Goal: Information Seeking & Learning: Check status

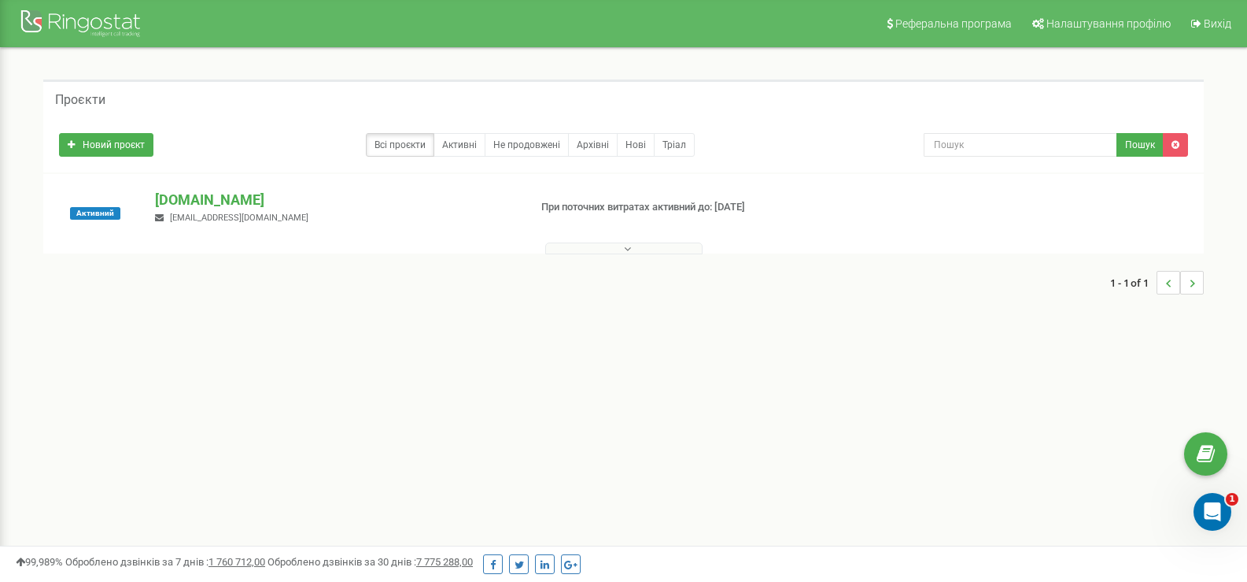
click at [619, 250] on button at bounding box center [623, 248] width 157 height 12
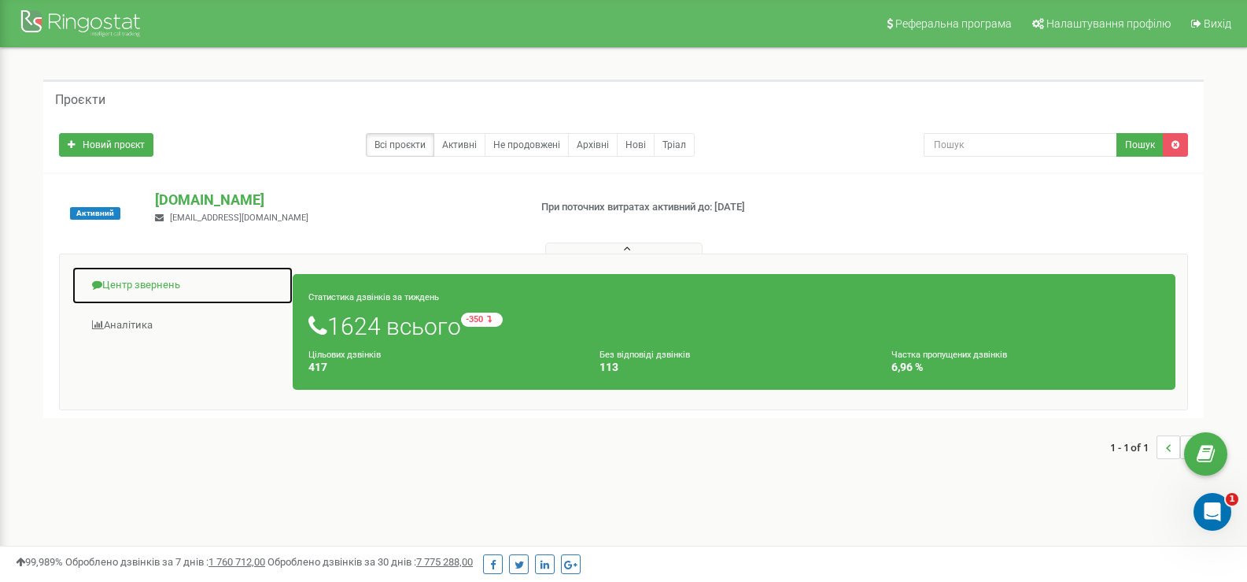
click at [139, 279] on link "Центр звернень" at bounding box center [183, 285] width 222 height 39
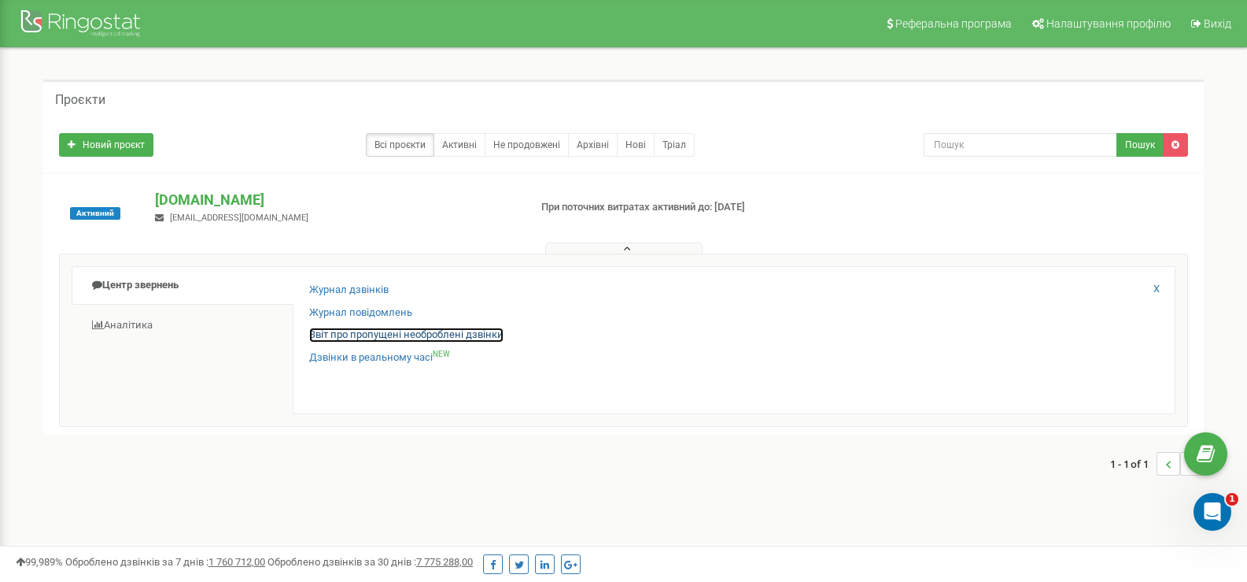
click at [372, 333] on link "Звіт про пропущені необроблені дзвінки" at bounding box center [406, 334] width 194 height 15
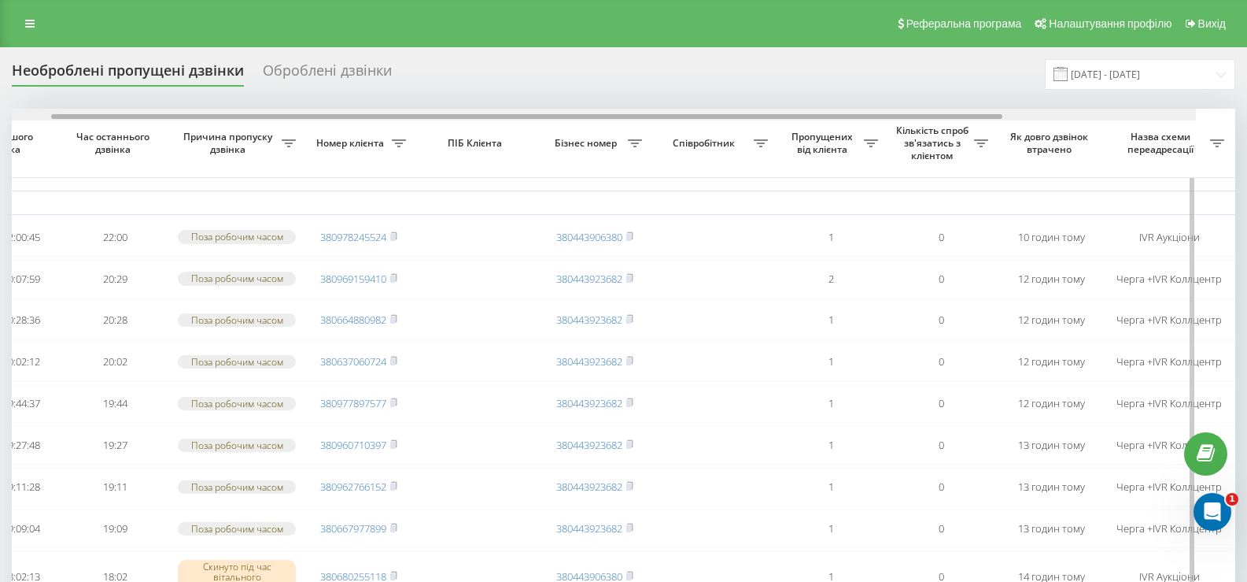
scroll to position [0, 155]
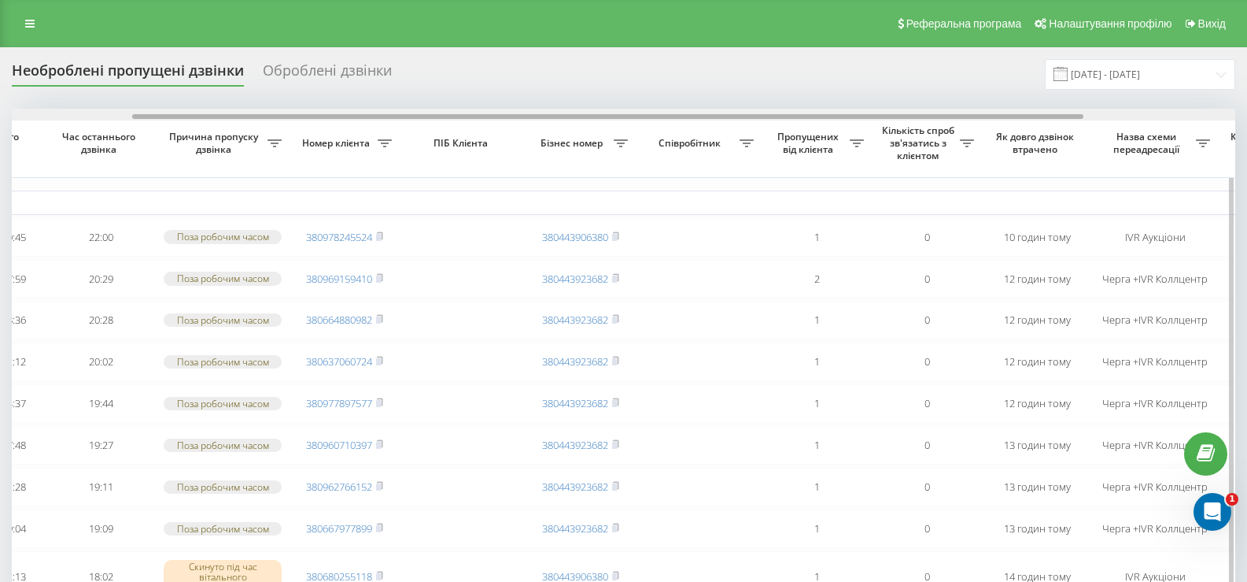
drag, startPoint x: 744, startPoint y: 113, endPoint x: 842, endPoint y: 131, distance: 100.0
click at [842, 131] on div "Обрати всі Час першого дзвінка Час останнього дзвінка Причина пропуску дзвінка …" at bounding box center [624, 412] width 1224 height 607
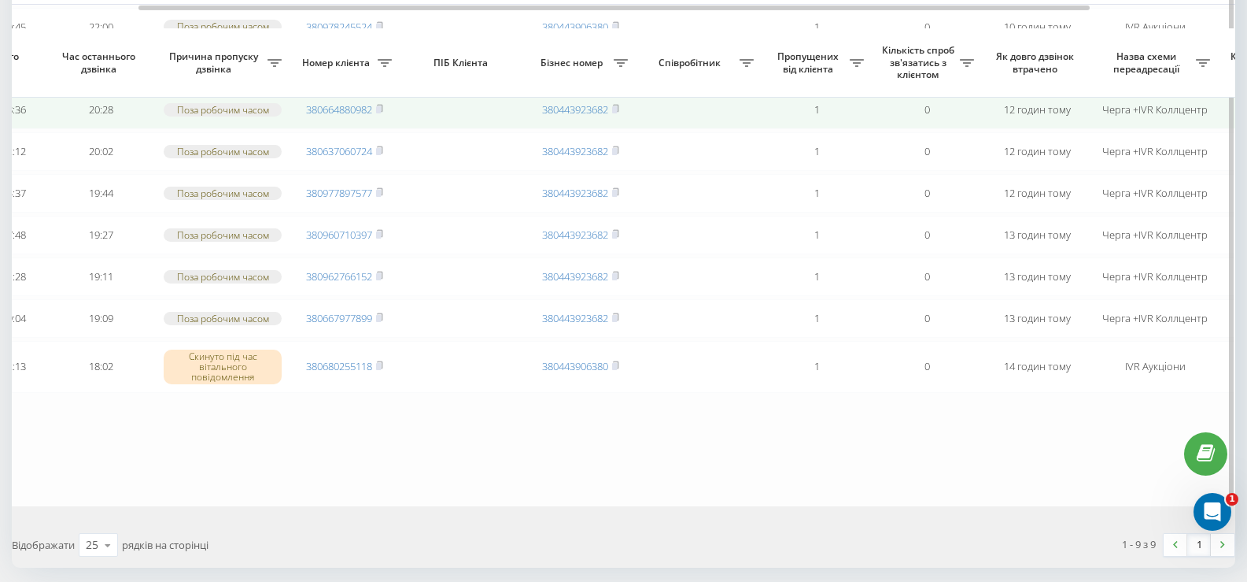
scroll to position [236, 0]
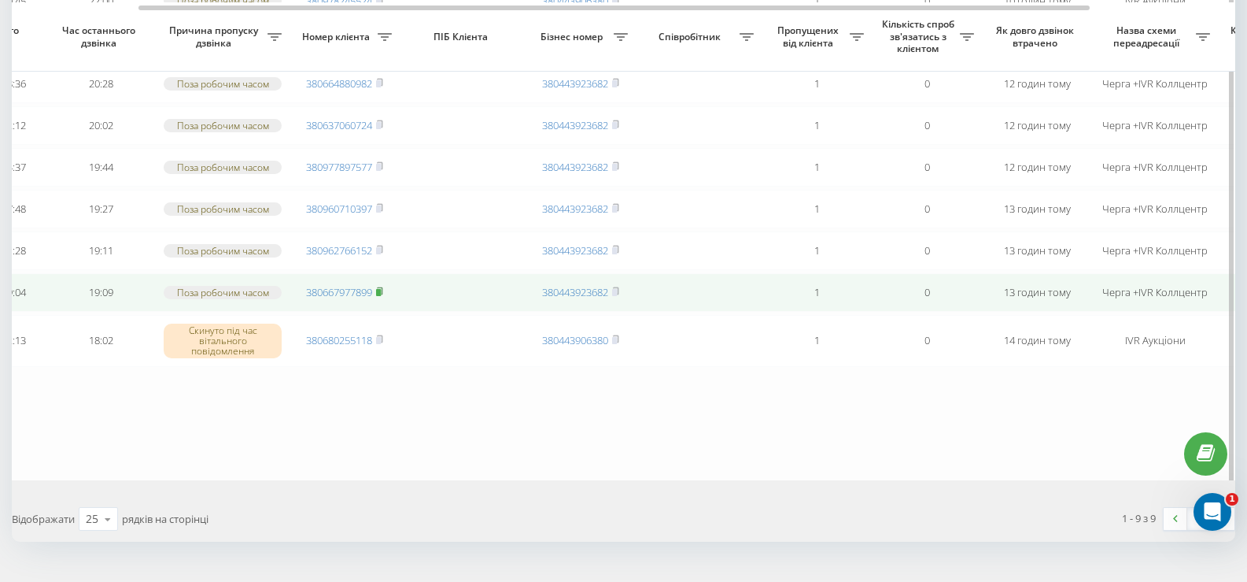
click at [383, 296] on icon at bounding box center [379, 290] width 7 height 9
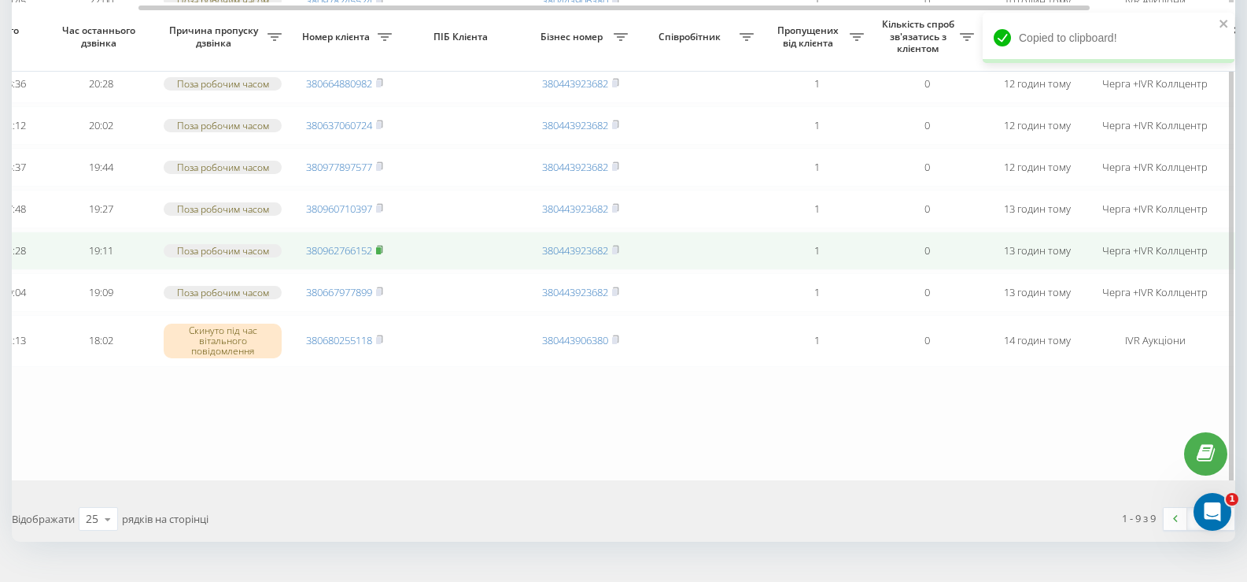
click at [381, 254] on rect at bounding box center [378, 250] width 5 height 7
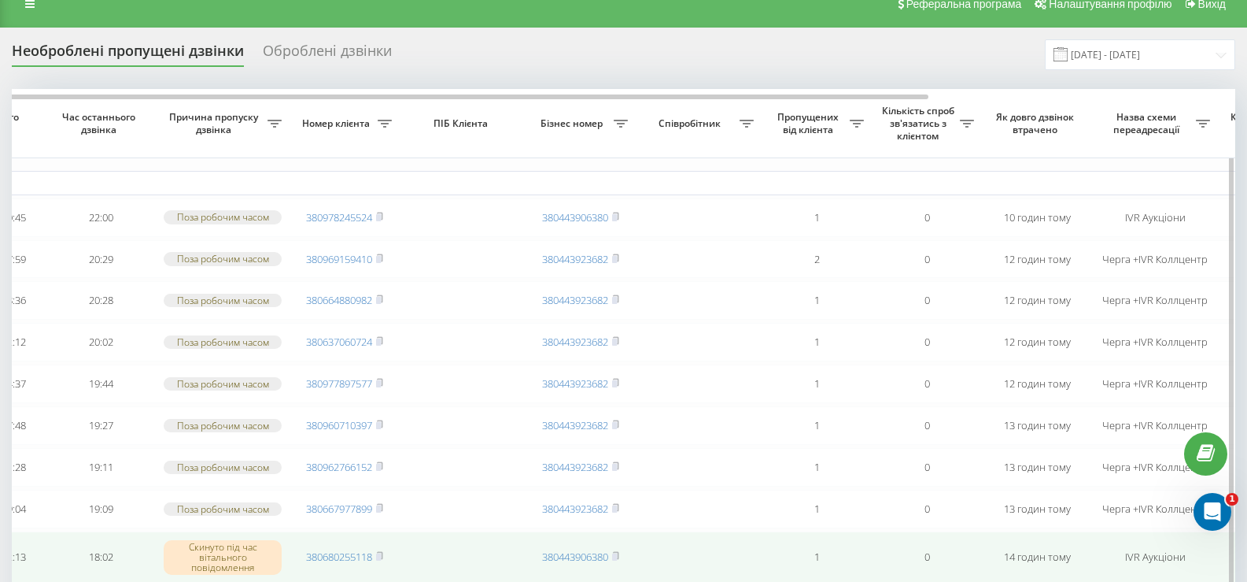
scroll to position [0, 0]
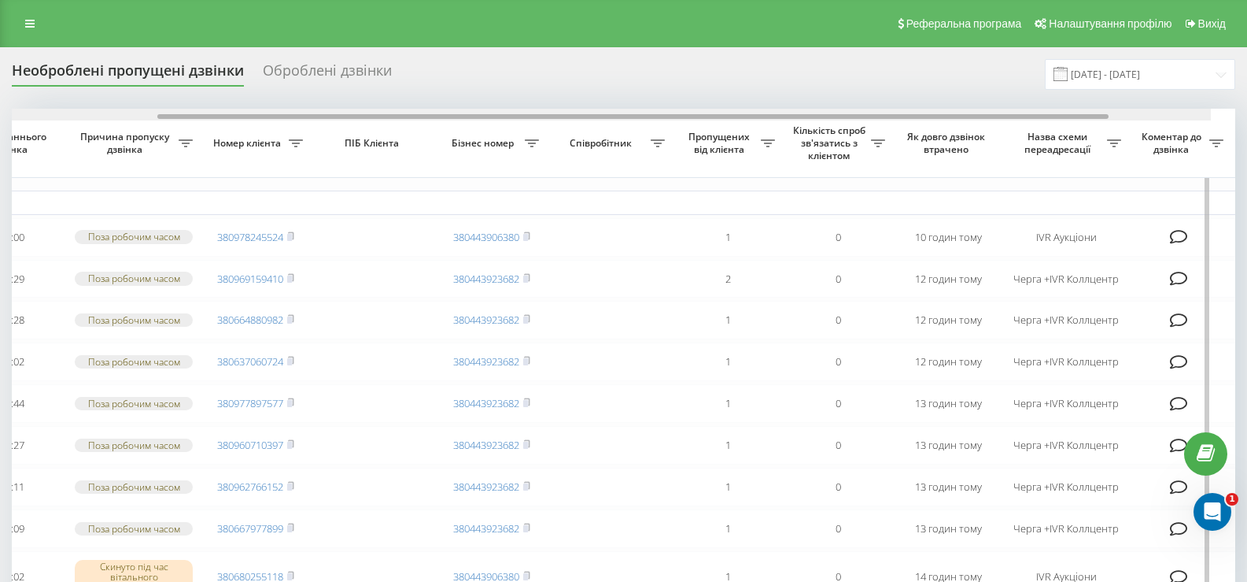
scroll to position [0, 245]
drag, startPoint x: 752, startPoint y: 116, endPoint x: 942, endPoint y: 124, distance: 190.6
click at [942, 124] on div "Обрати всі Час першого дзвінка Час останнього дзвінка Причина пропуску дзвінка …" at bounding box center [624, 412] width 1224 height 607
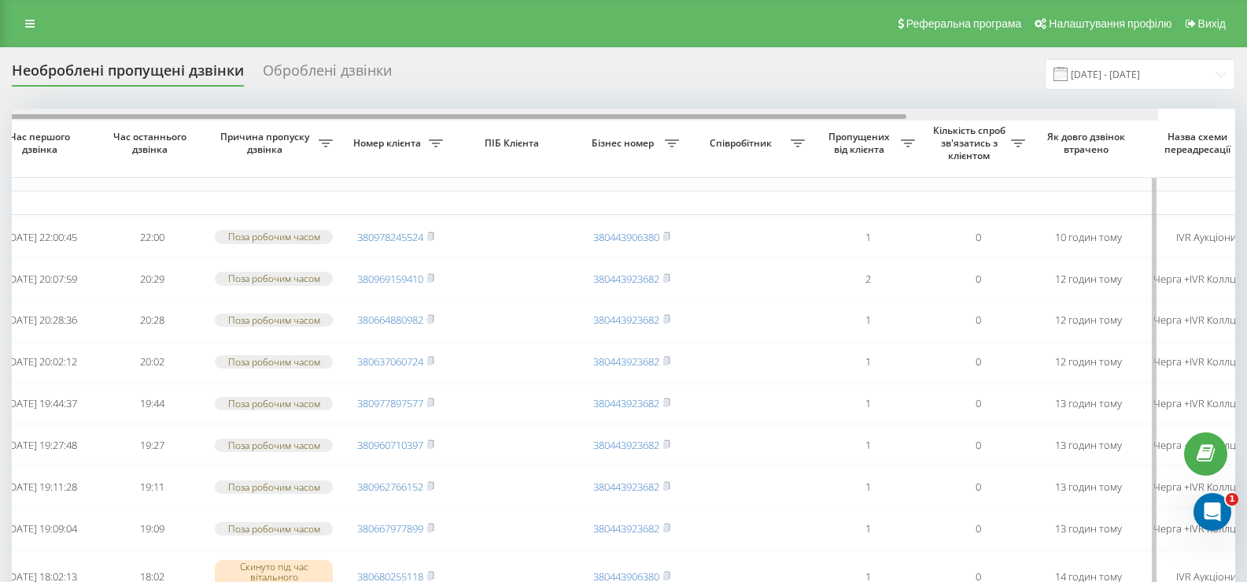
scroll to position [0, 0]
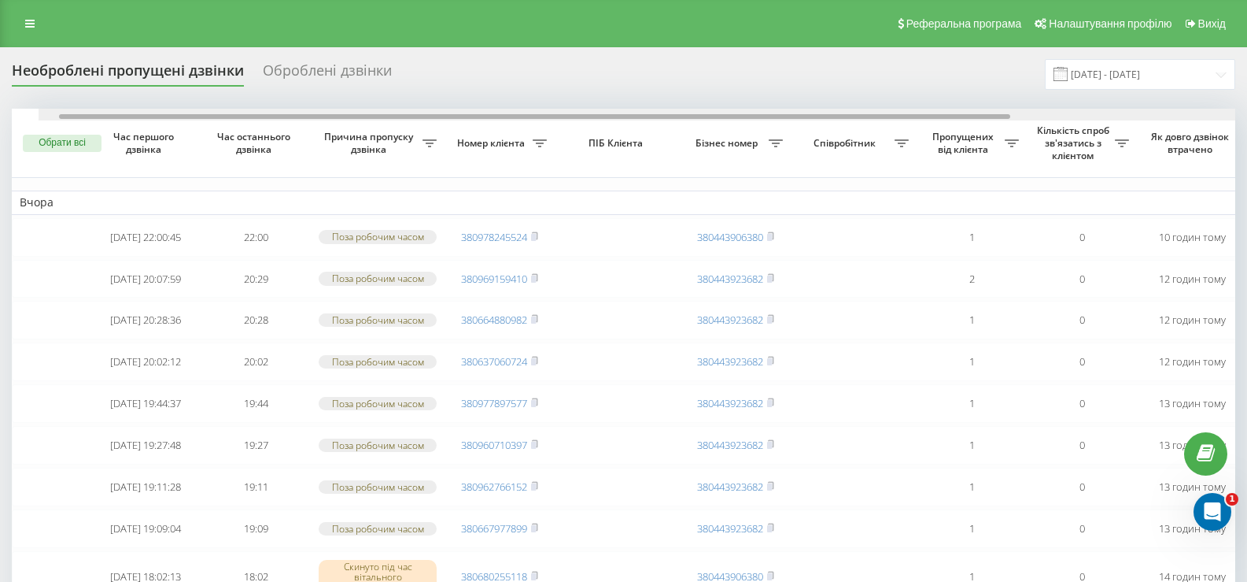
drag, startPoint x: 379, startPoint y: 118, endPoint x: 138, endPoint y: 126, distance: 241.0
click at [138, 126] on div "Обрати всі Час першого дзвінка Час останнього дзвінка Причина пропуску дзвінка …" at bounding box center [624, 412] width 1224 height 607
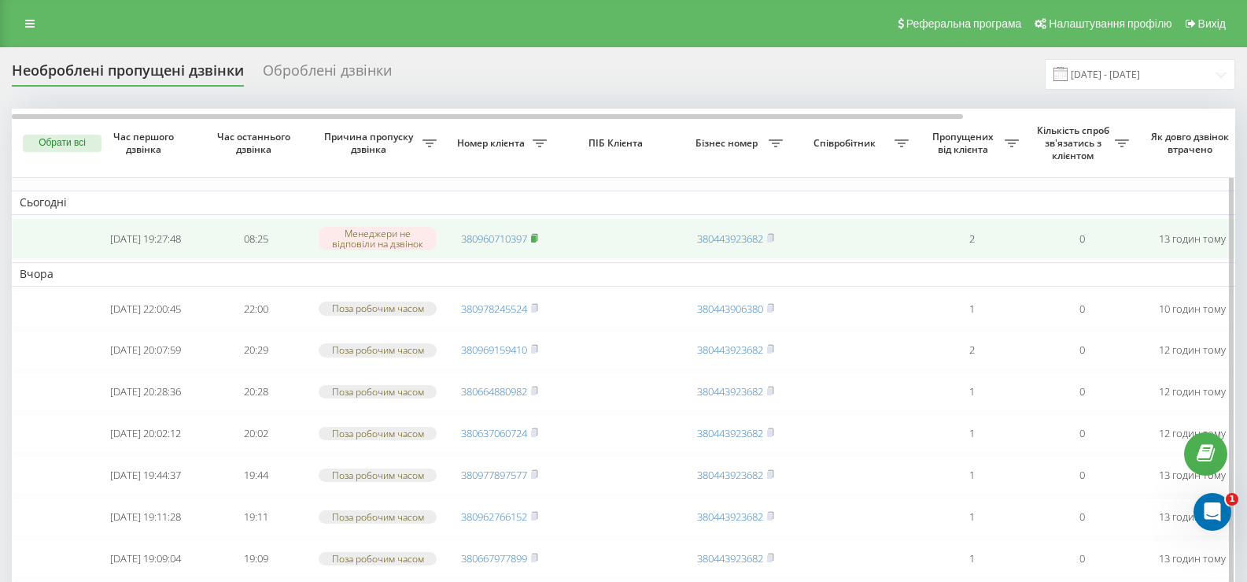
click at [536, 238] on rect at bounding box center [533, 238] width 5 height 7
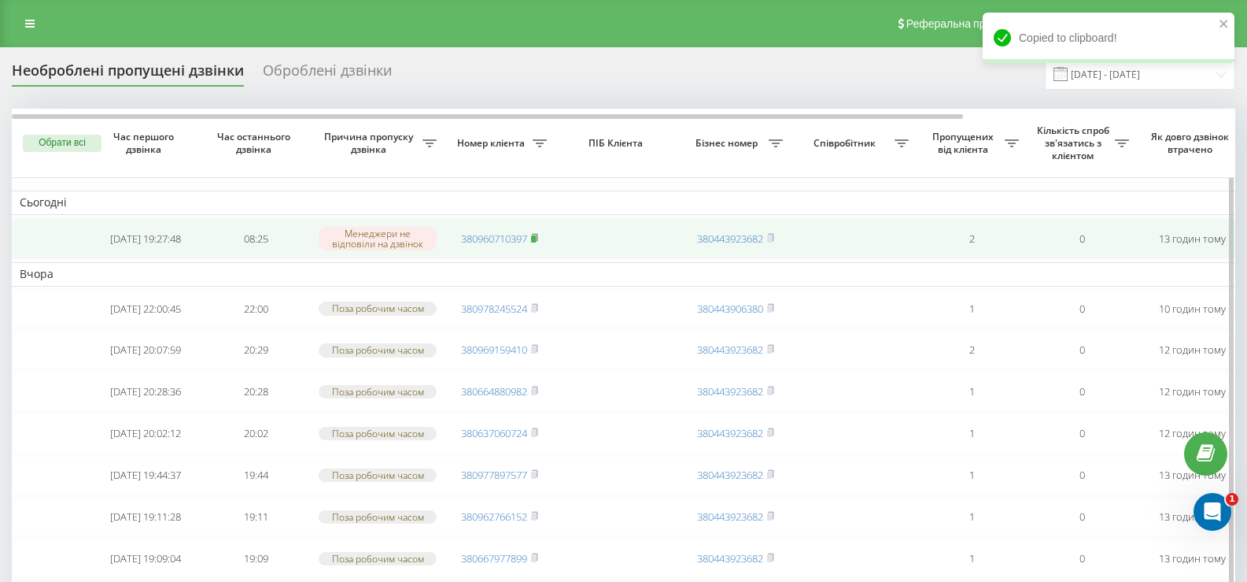
click at [536, 237] on rect at bounding box center [533, 238] width 5 height 7
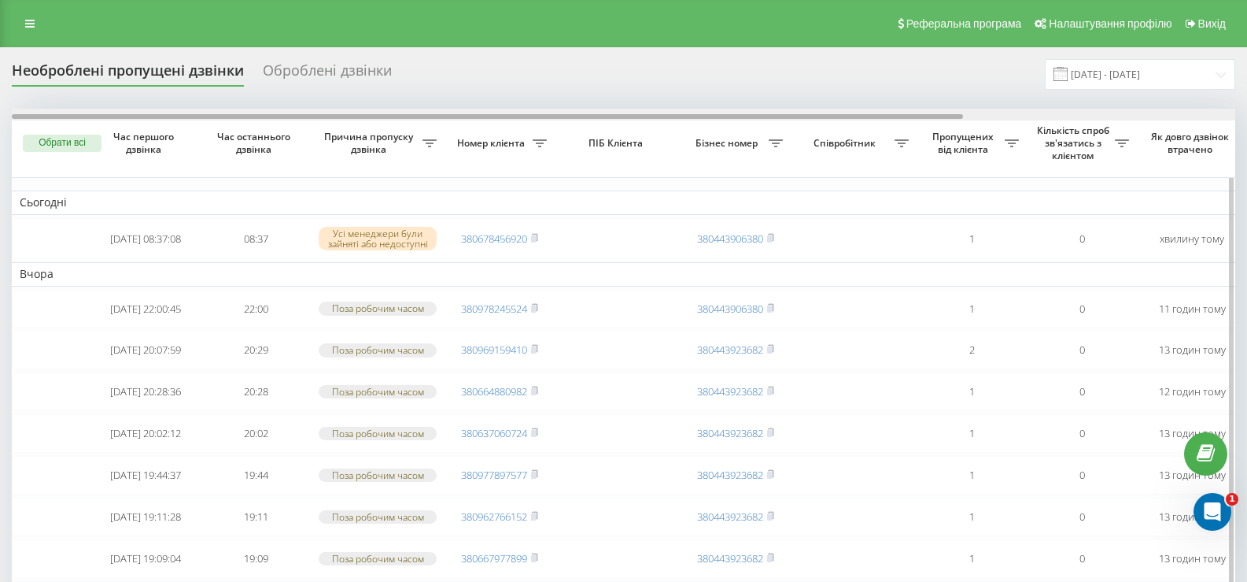
scroll to position [0, 350]
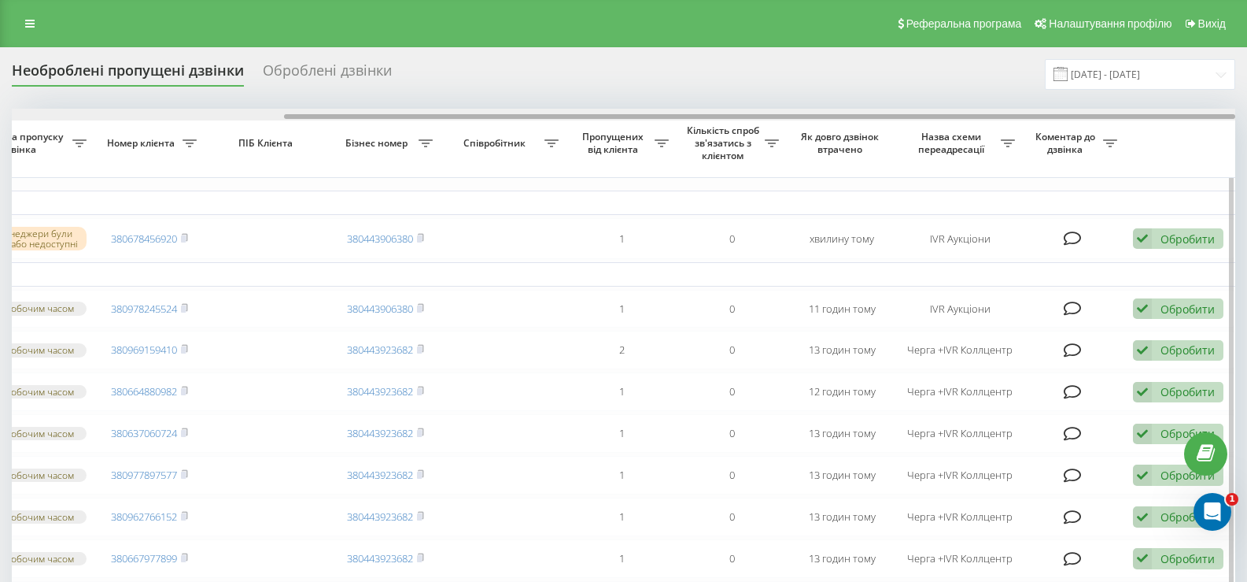
drag, startPoint x: 592, startPoint y: 113, endPoint x: 700, endPoint y: 115, distance: 107.8
click at [700, 115] on div at bounding box center [624, 115] width 1224 height 12
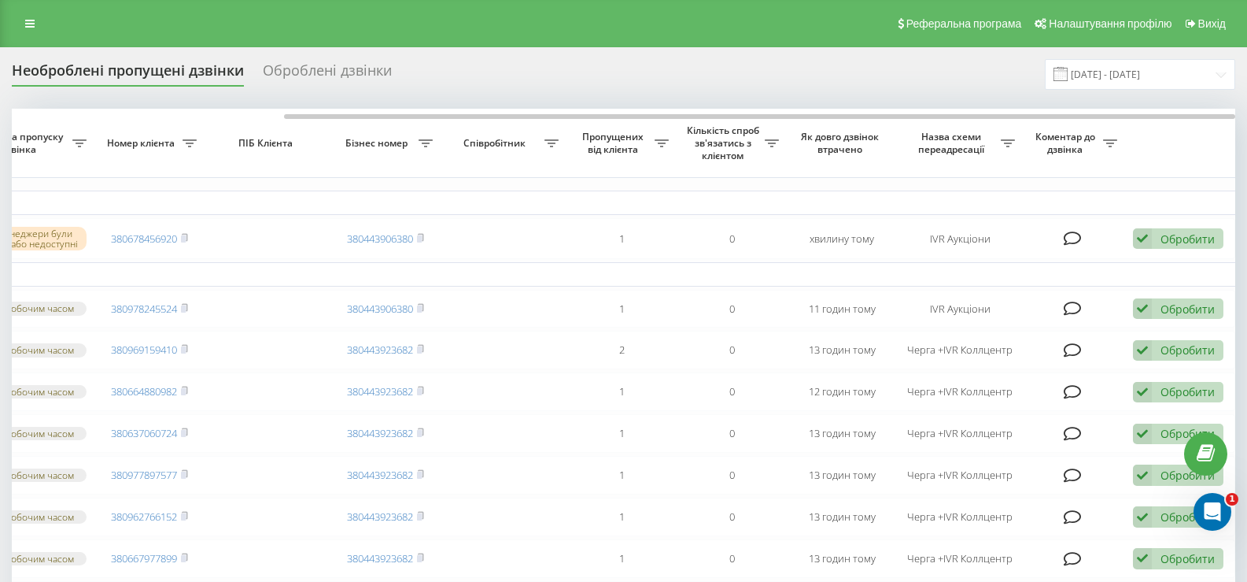
click at [701, 79] on div "Необроблені пропущені дзвінки Оброблені дзвінки 22.07.2025 - 22.08.2025" at bounding box center [624, 74] width 1224 height 31
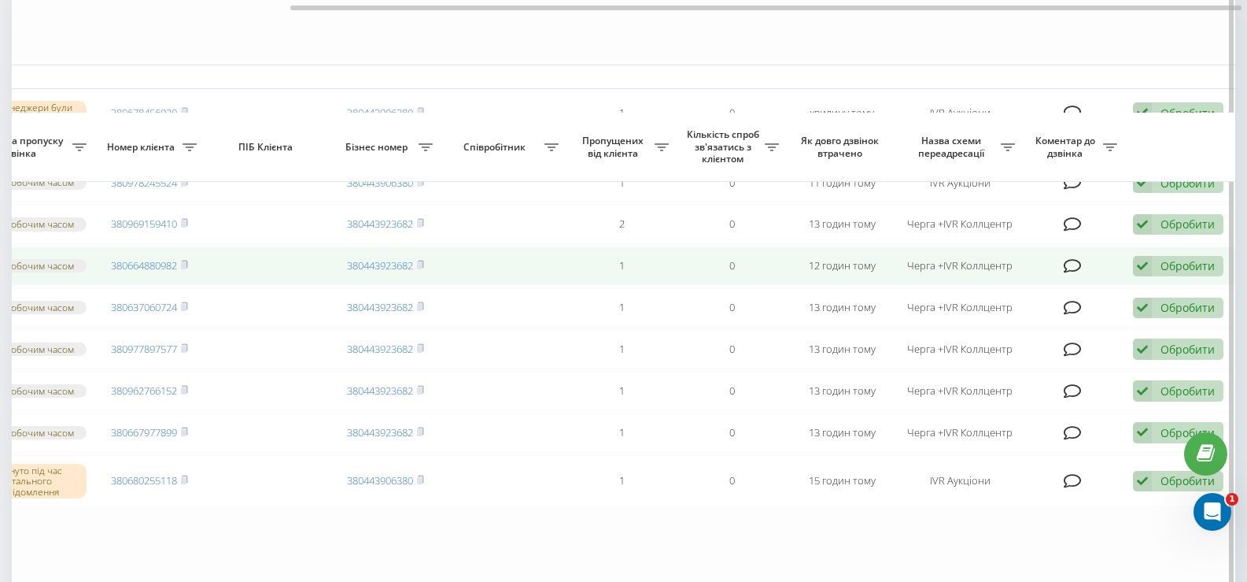
scroll to position [236, 0]
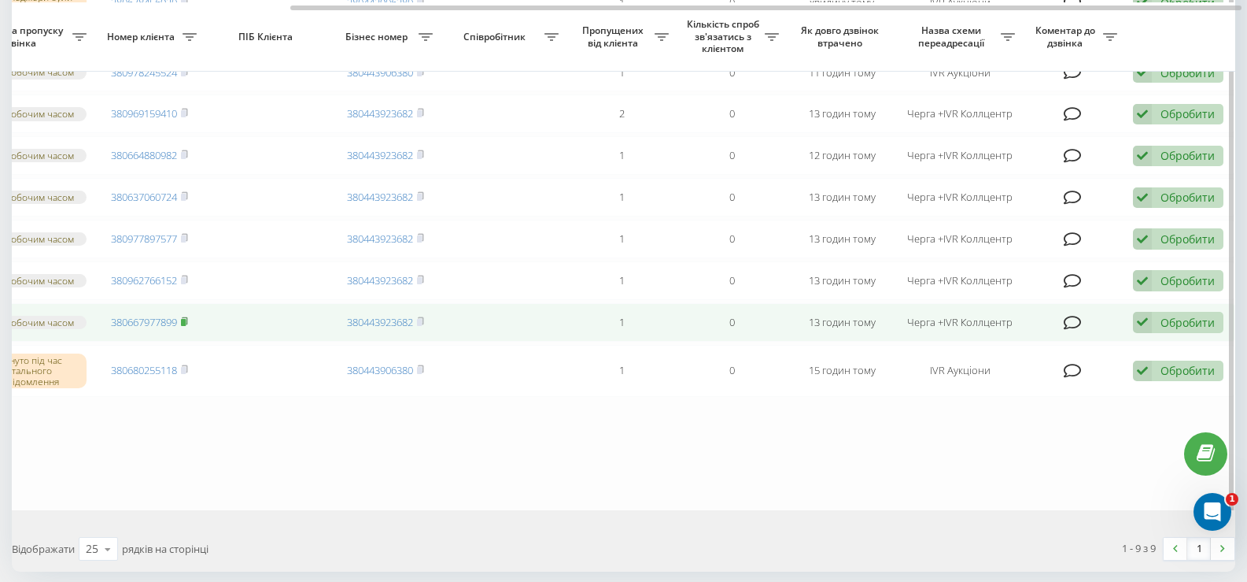
click at [185, 326] on rect at bounding box center [183, 322] width 5 height 7
click at [188, 326] on icon at bounding box center [184, 320] width 7 height 9
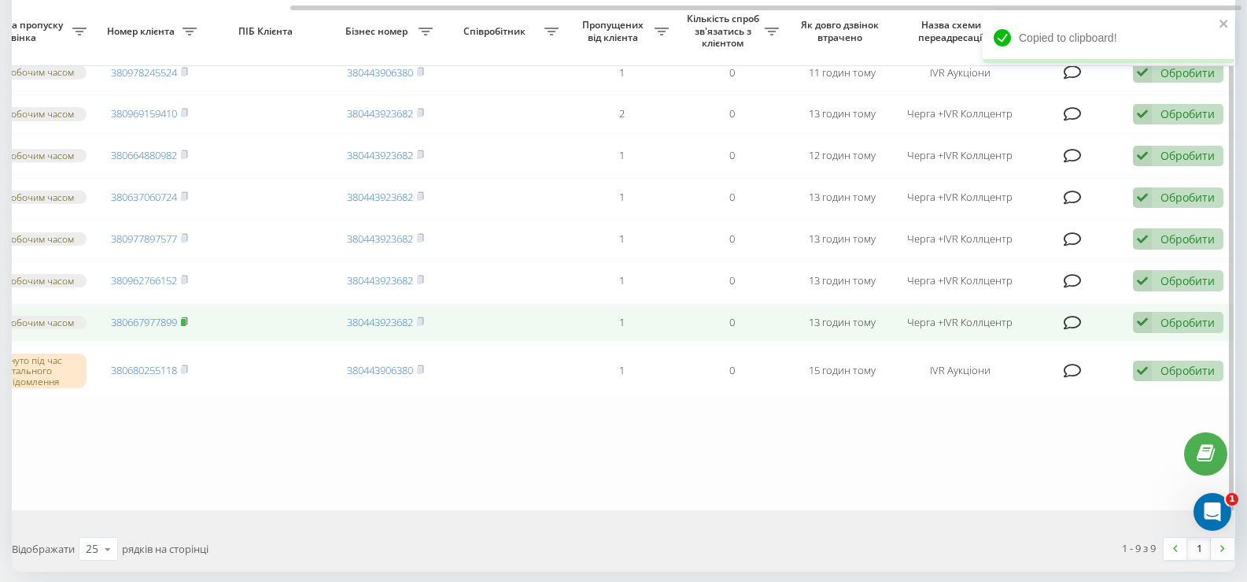
scroll to position [157, 0]
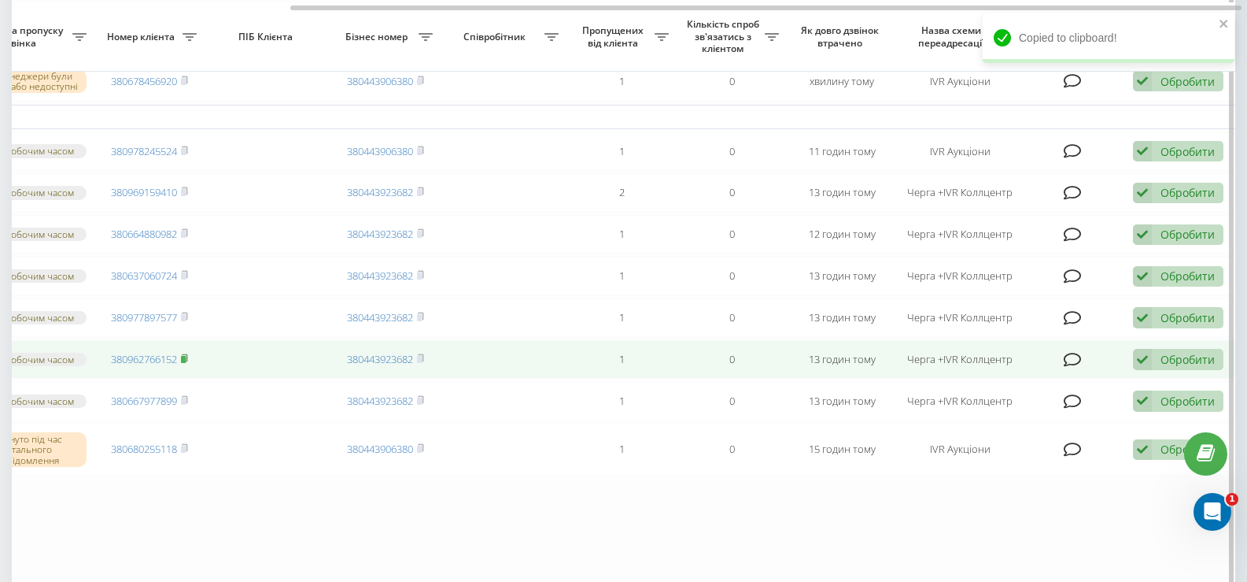
click at [186, 363] on rect at bounding box center [183, 359] width 5 height 7
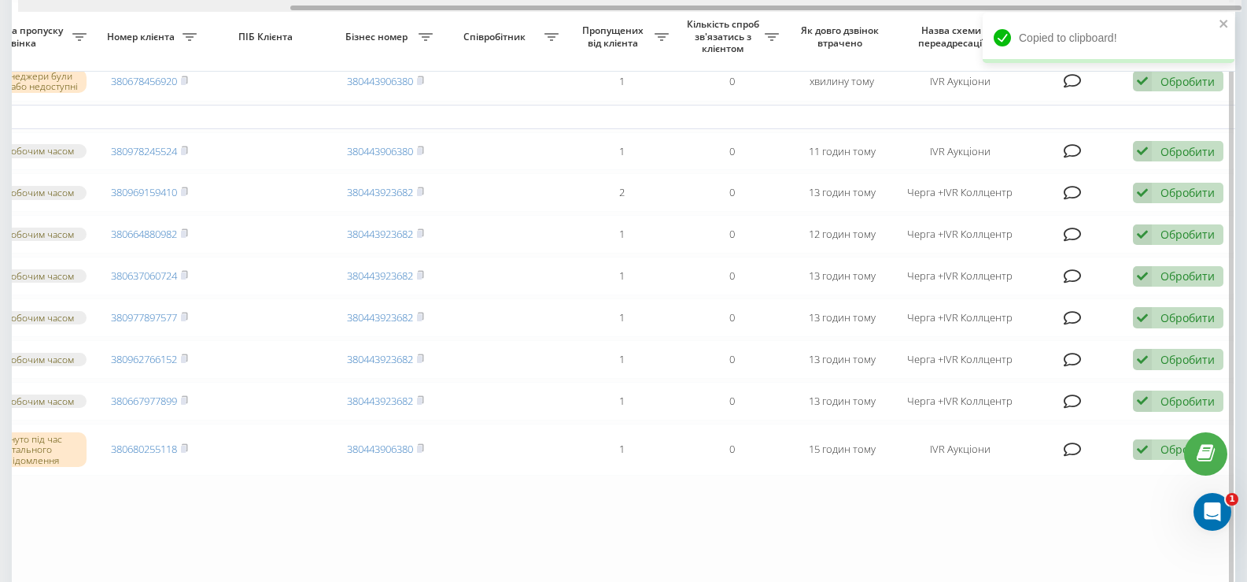
drag, startPoint x: 693, startPoint y: 10, endPoint x: 590, endPoint y: 10, distance: 103.1
click at [590, 10] on div at bounding box center [630, 6] width 1224 height 12
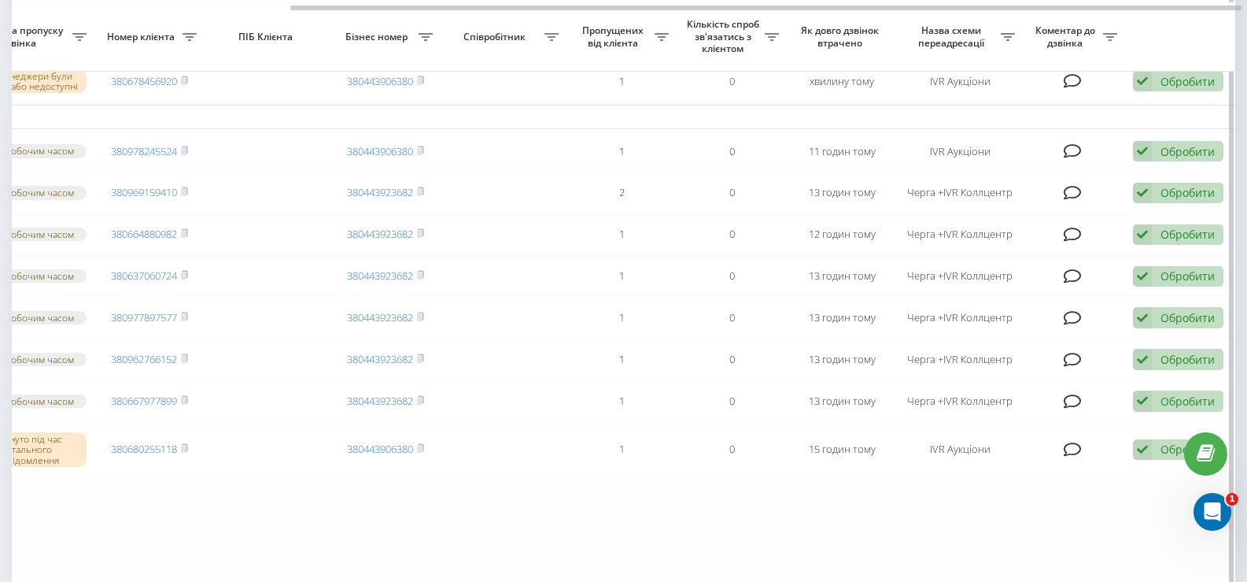
click at [831, 560] on table "Сьогодні 2025-08-22 08:37:08 08:37 Усі менеджери були зайняті або недоступні 38…" at bounding box center [449, 269] width 1574 height 637
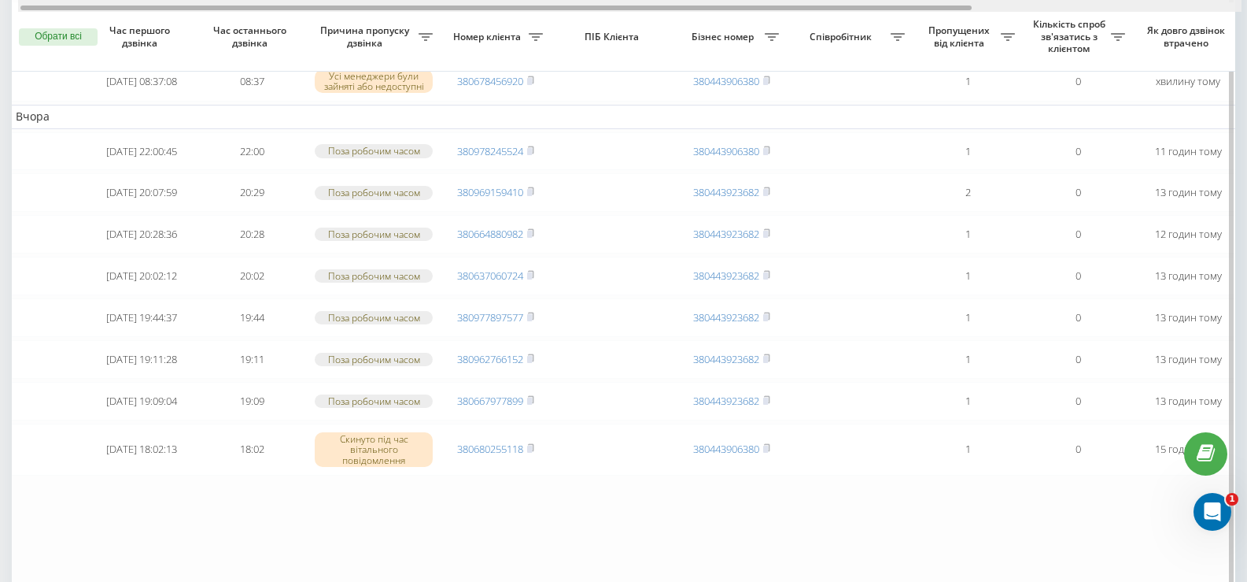
scroll to position [0, 0]
drag, startPoint x: 419, startPoint y: 6, endPoint x: 95, endPoint y: 17, distance: 324.4
click at [95, 17] on div "Обрати всі Час першого дзвінка Час останнього дзвінка Причина пропуску дзвінка …" at bounding box center [624, 269] width 1224 height 637
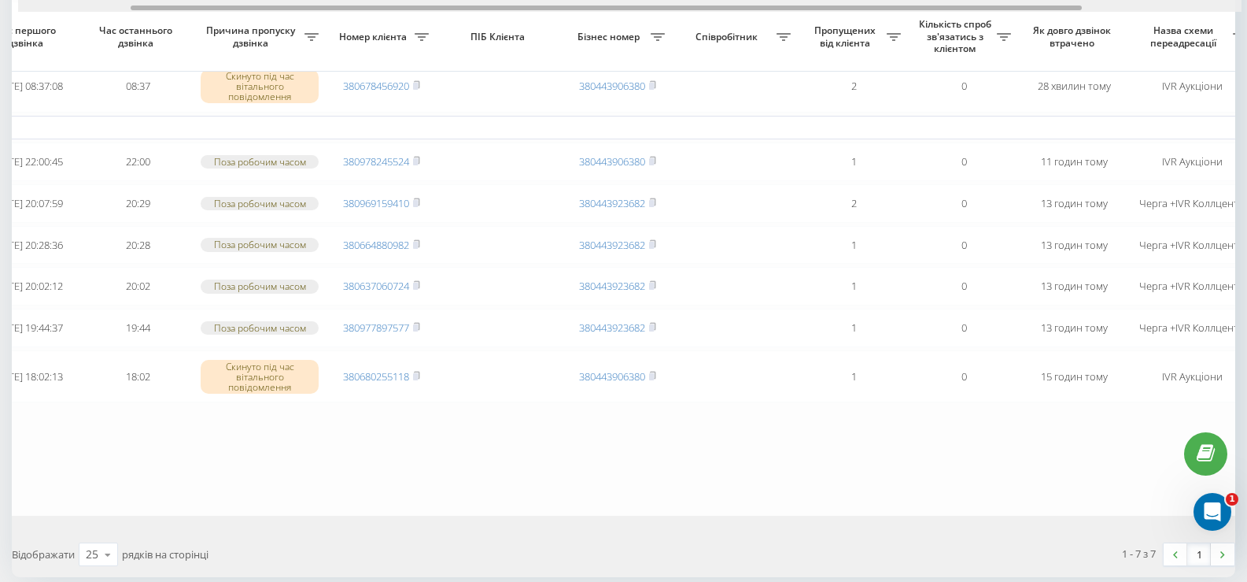
scroll to position [0, 146]
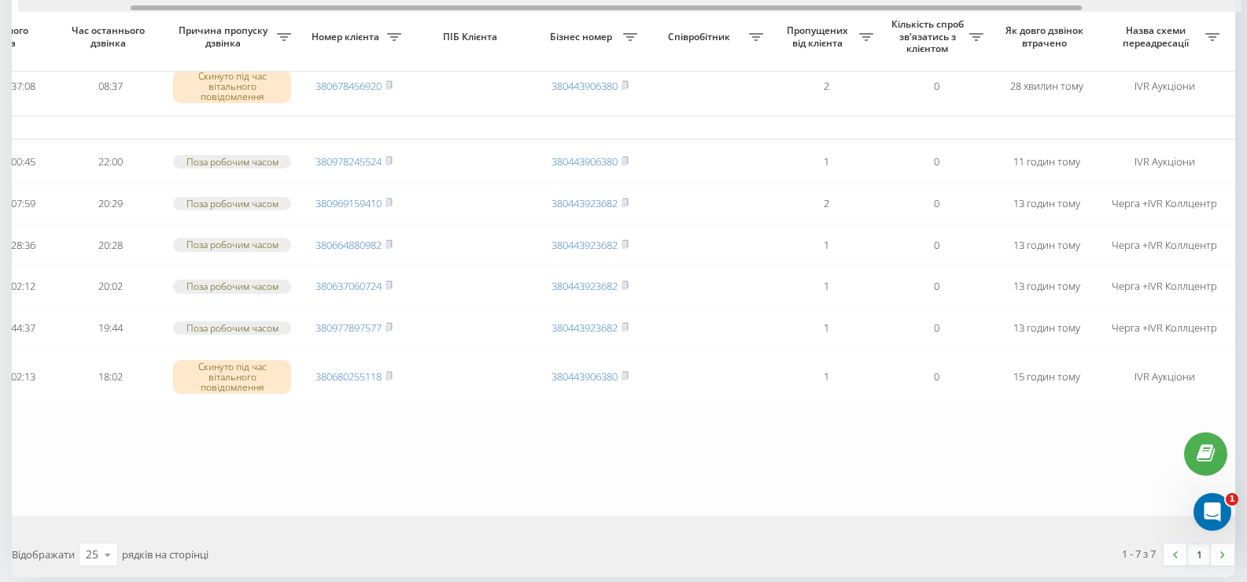
drag, startPoint x: 704, startPoint y: 5, endPoint x: 800, endPoint y: 17, distance: 96.8
click at [800, 17] on div "Обрати всі Час першого дзвінка Час останнього дзвінка Причина пропуску дзвінка …" at bounding box center [624, 233] width 1224 height 564
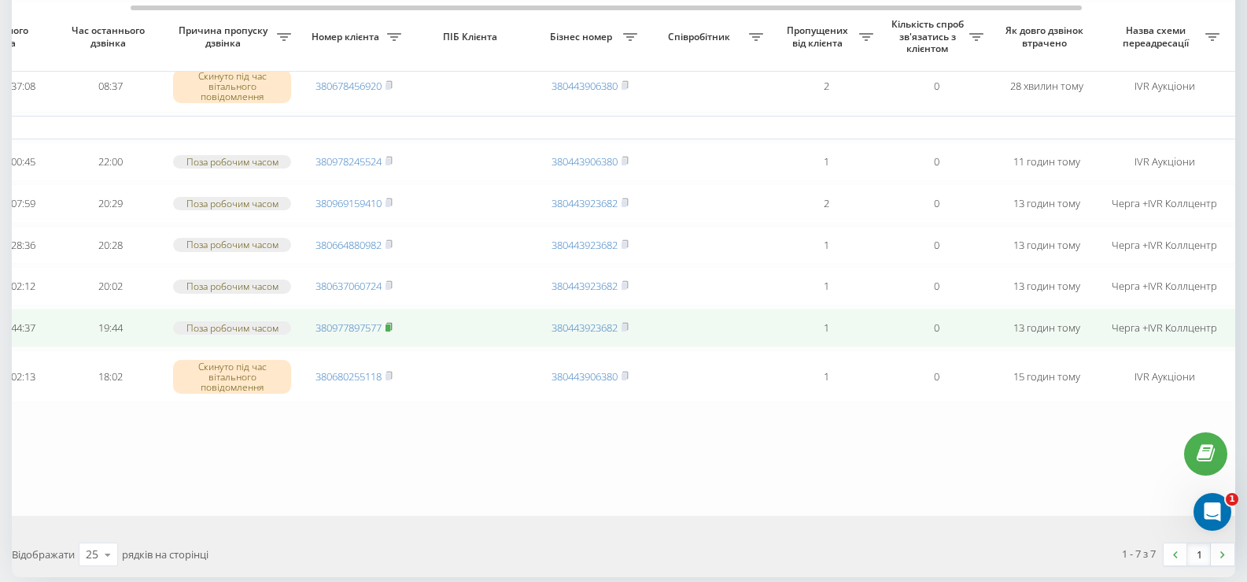
click at [390, 331] on rect at bounding box center [388, 327] width 5 height 7
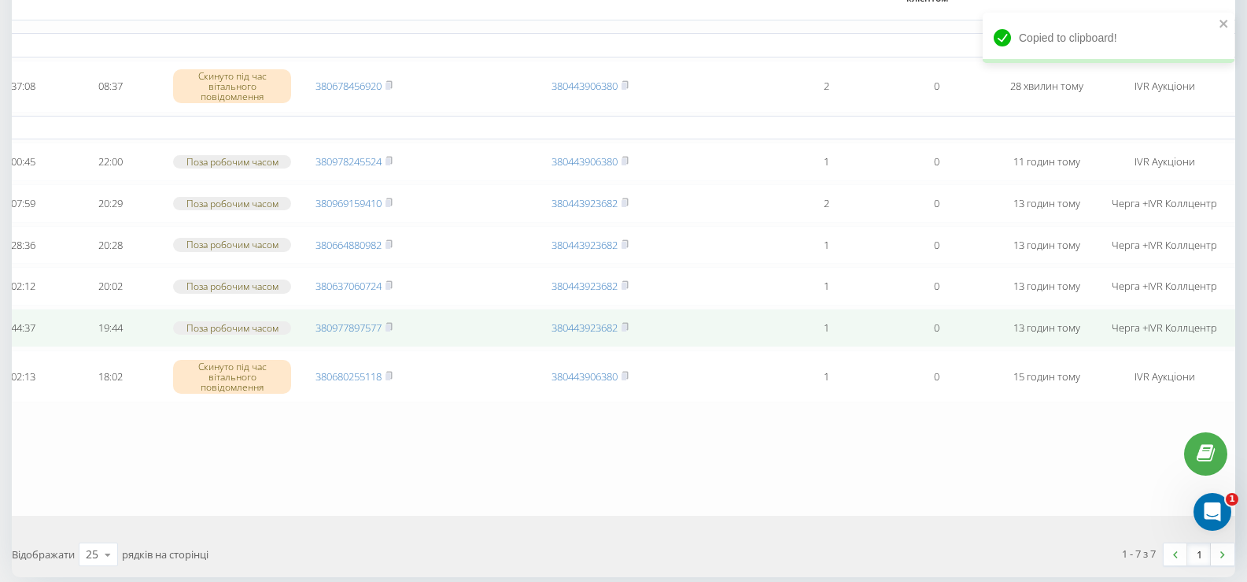
scroll to position [0, 0]
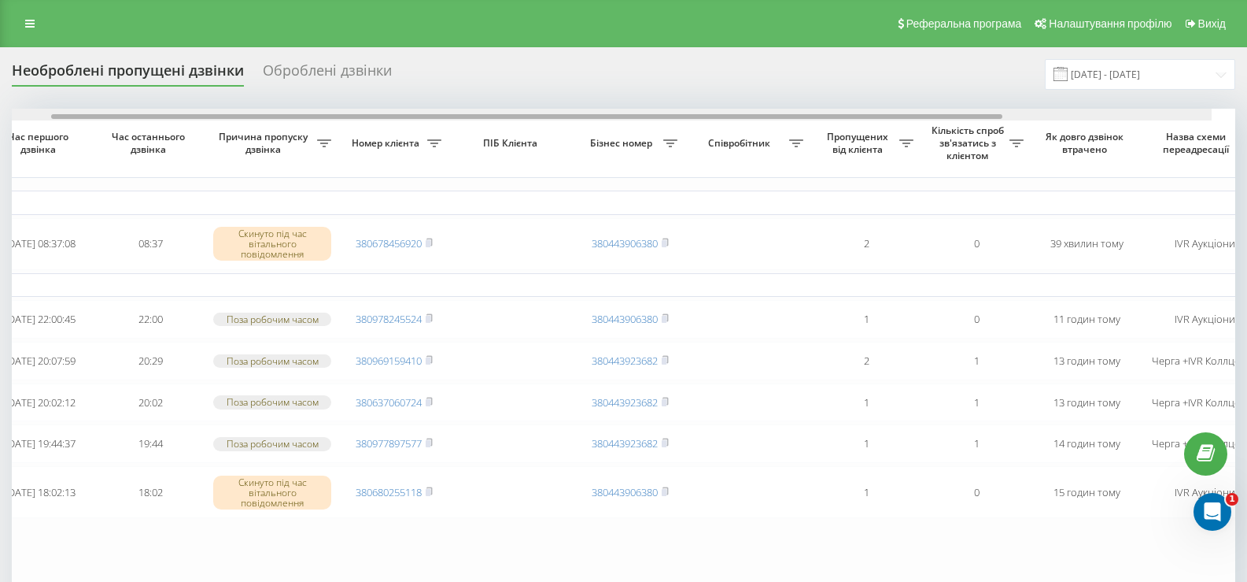
scroll to position [0, 82]
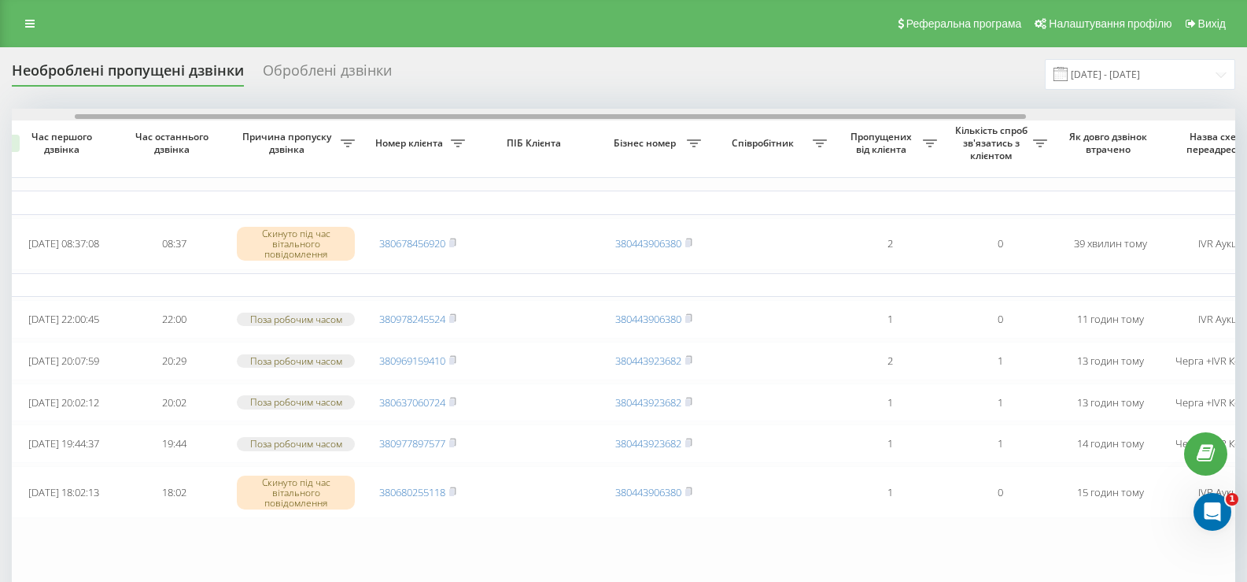
drag, startPoint x: 695, startPoint y: 116, endPoint x: 759, endPoint y: 133, distance: 65.9
click at [759, 133] on div "Обрати всі Час першого дзвінка Час останнього дзвінка Причина пропуску дзвінка …" at bounding box center [624, 370] width 1224 height 523
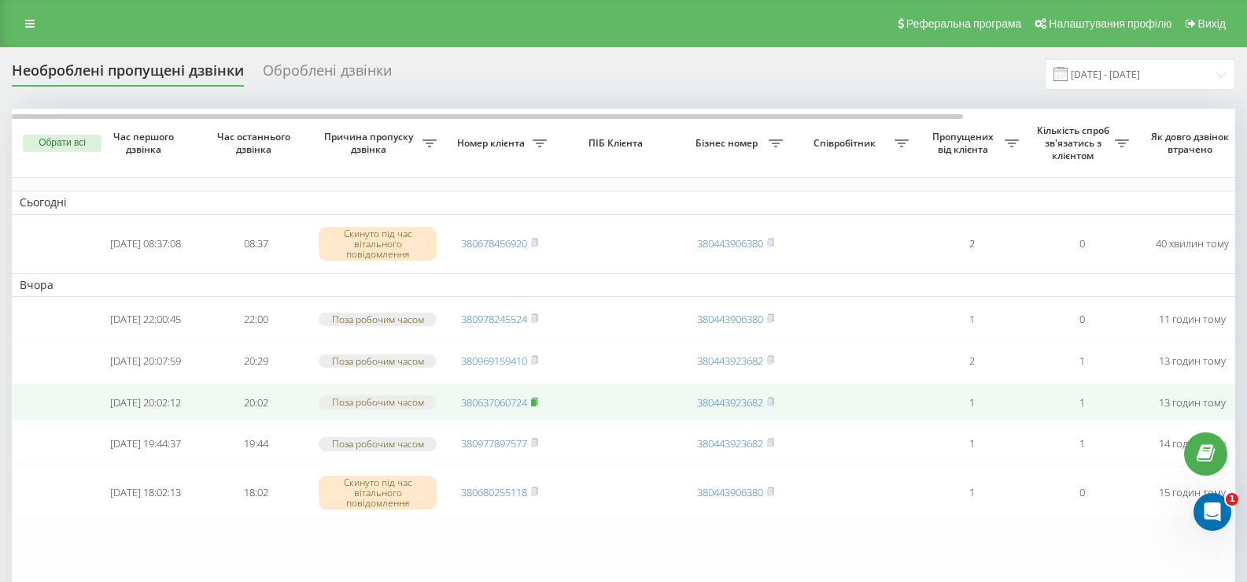
click at [536, 406] on rect at bounding box center [533, 402] width 5 height 7
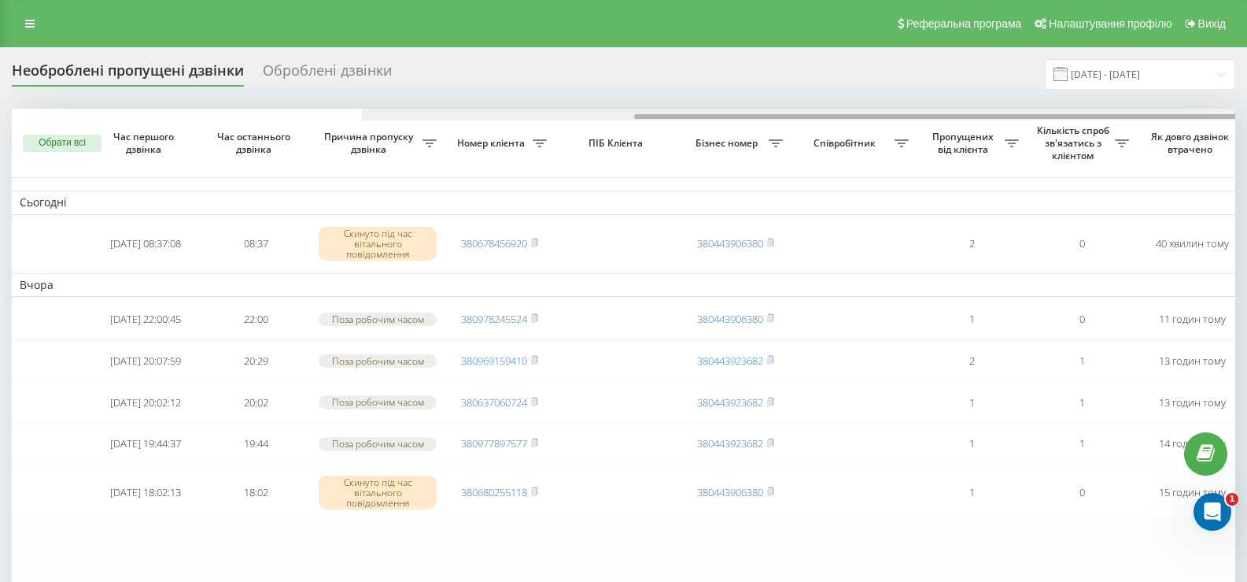
scroll to position [0, 350]
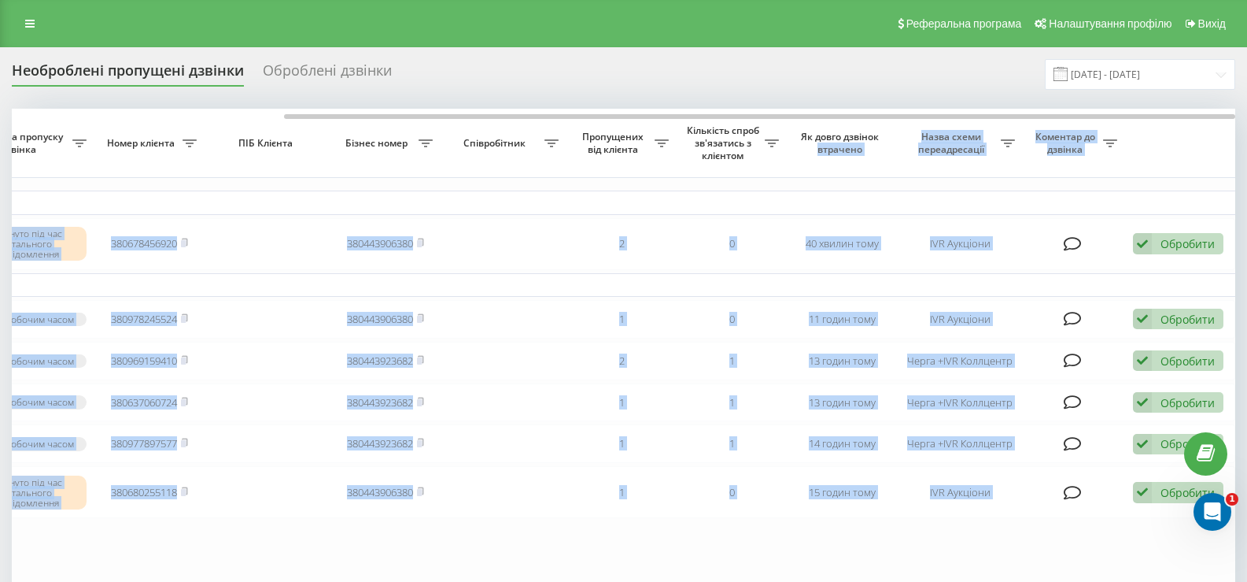
drag, startPoint x: 827, startPoint y: 113, endPoint x: 885, endPoint y: 122, distance: 58.1
click at [885, 122] on div "Обрати всі Час першого дзвінка Час останнього дзвінка Причина пропуску дзвінка …" at bounding box center [624, 370] width 1224 height 523
click at [522, 570] on table "Сьогодні 2025-08-22 08:37:08 08:37 Скинуто під час вітального повідомлення 3806…" at bounding box center [449, 370] width 1574 height 523
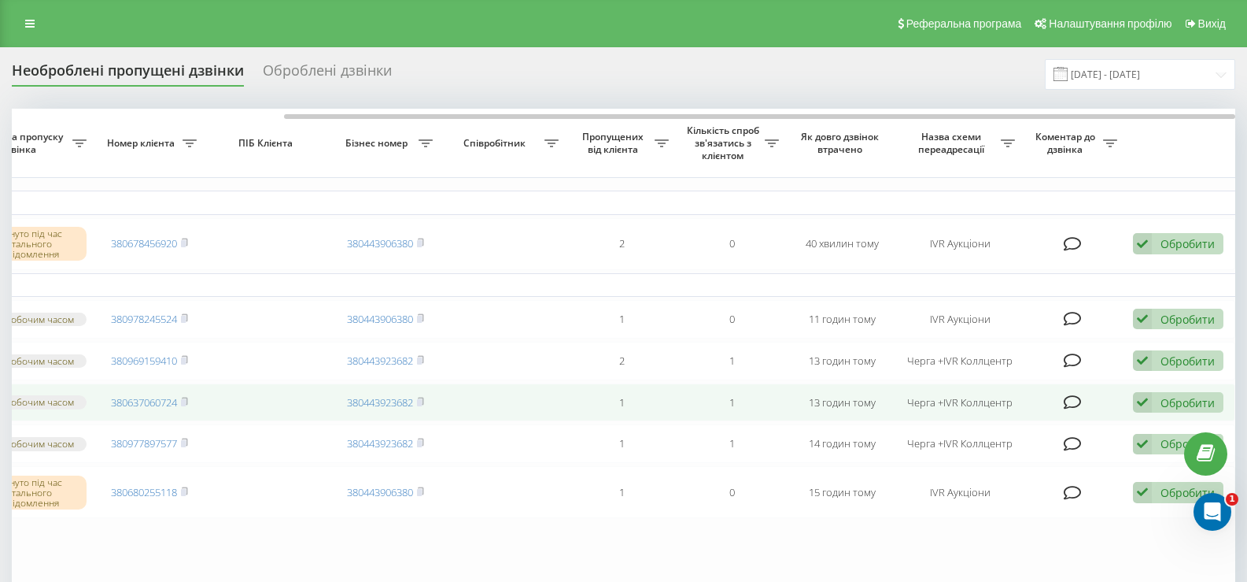
click at [1143, 413] on icon at bounding box center [1142, 402] width 19 height 21
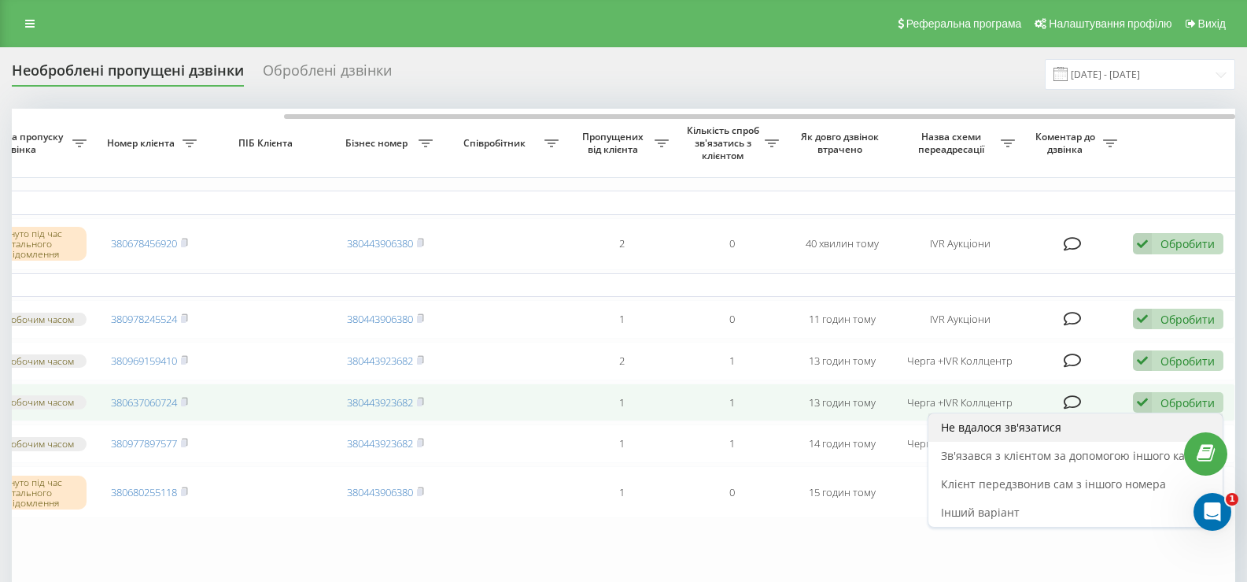
click at [1006, 434] on span "Не вдалося зв'язатися" at bounding box center [1001, 426] width 120 height 15
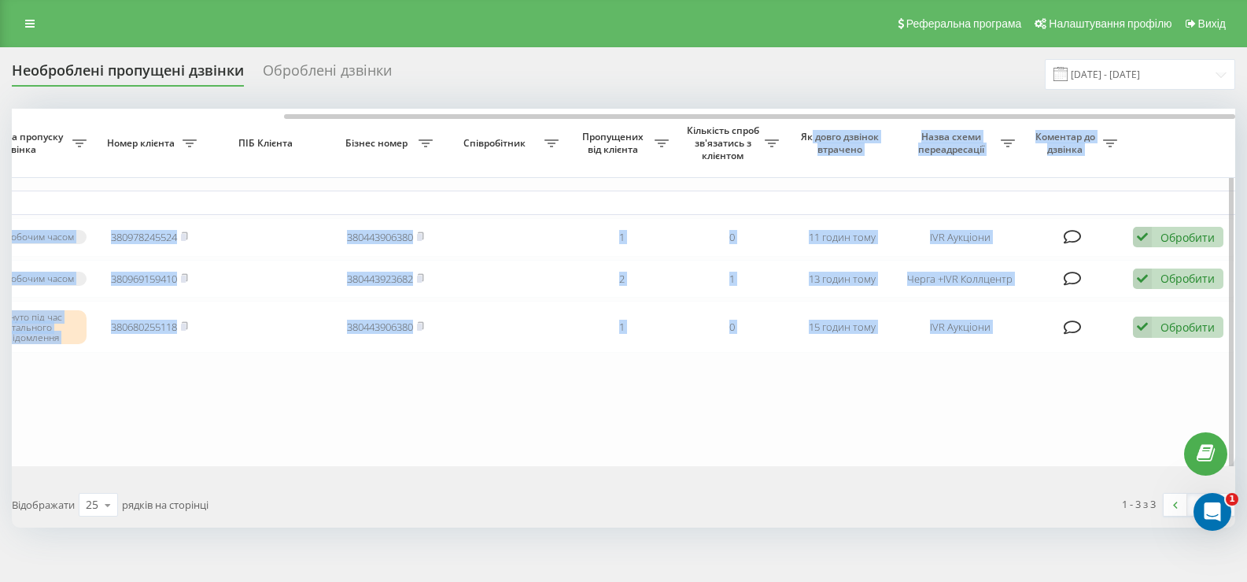
drag, startPoint x: 690, startPoint y: 113, endPoint x: 809, endPoint y: 135, distance: 120.7
click at [809, 135] on div "Обрати всі Час першого дзвінка Час останнього дзвінка Причина пропуску дзвінка …" at bounding box center [624, 287] width 1224 height 357
click at [811, 431] on table "Вчора 2025-08-21 22:00:45 22:00 Поза робочим часом 380978245524 380443906380 1 …" at bounding box center [449, 287] width 1574 height 357
click at [811, 411] on table "Вчора 2025-08-21 22:00:45 22:00 Поза робочим часом 380978245524 380443906380 1 …" at bounding box center [449, 287] width 1574 height 357
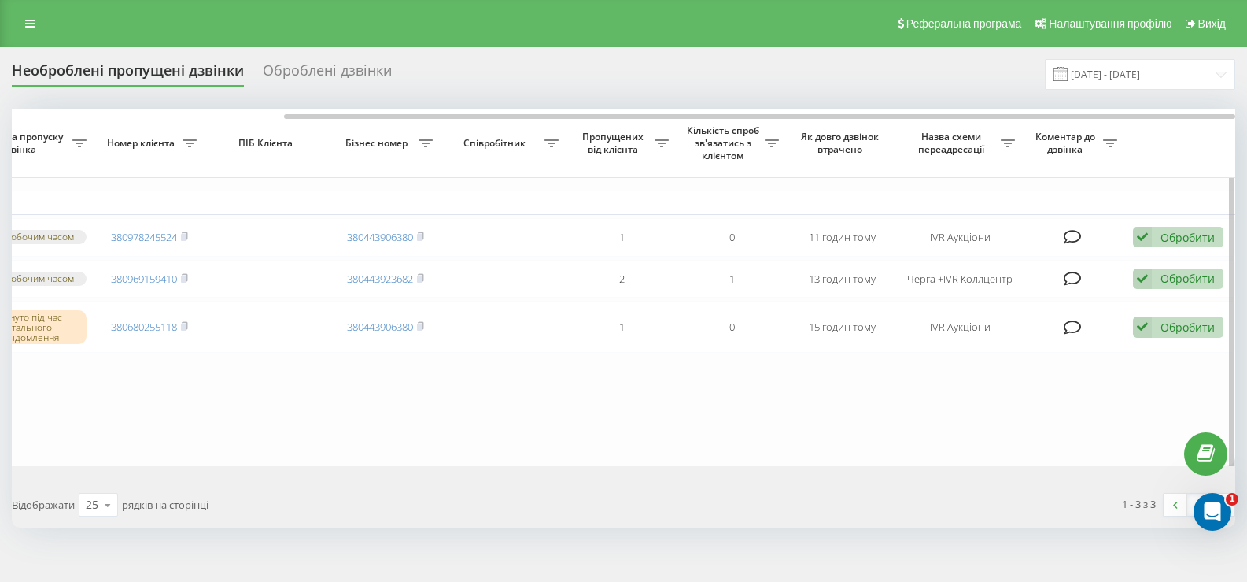
drag, startPoint x: 188, startPoint y: 283, endPoint x: 108, endPoint y: 187, distance: 124.6
click at [188, 282] on icon at bounding box center [184, 277] width 7 height 9
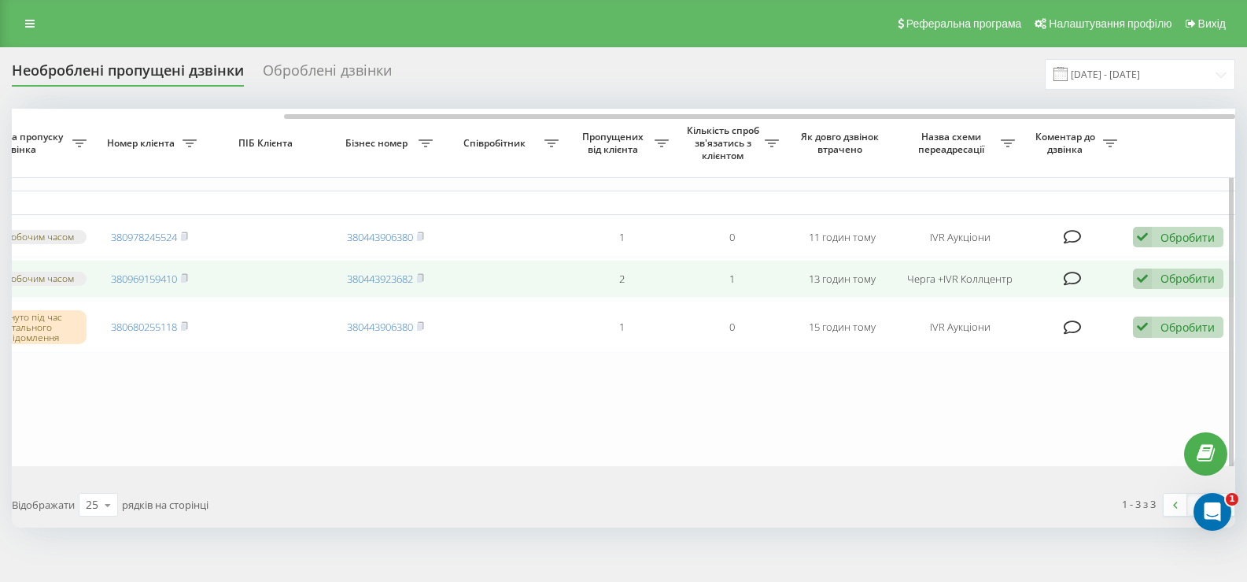
click at [1143, 288] on icon at bounding box center [1142, 278] width 19 height 21
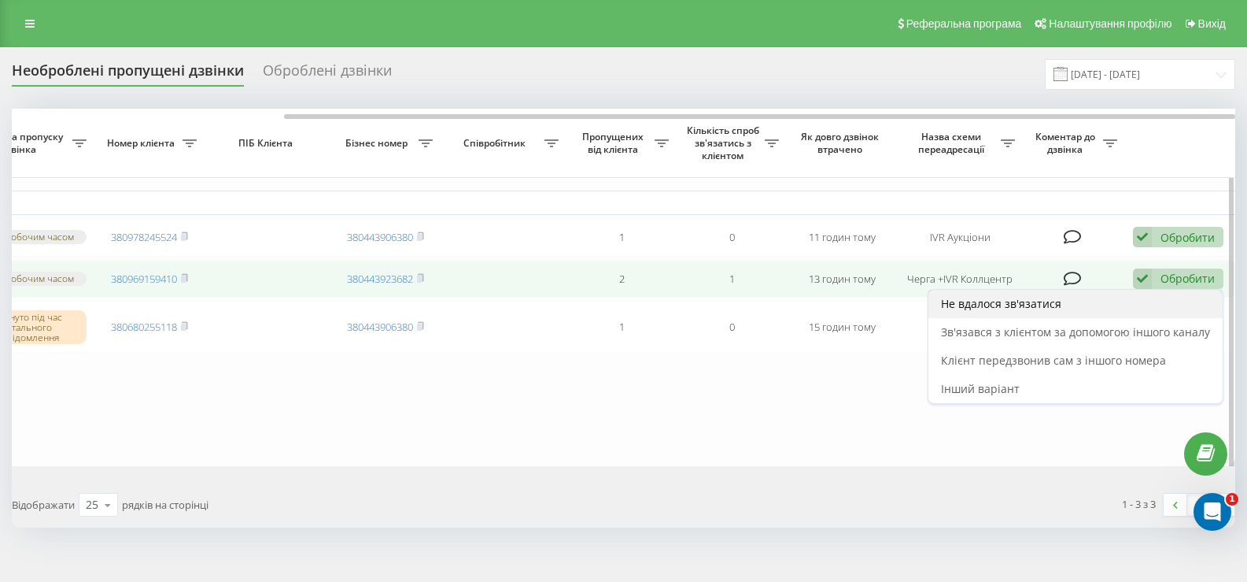
click at [1051, 311] on span "Не вдалося зв'язатися" at bounding box center [1001, 303] width 120 height 15
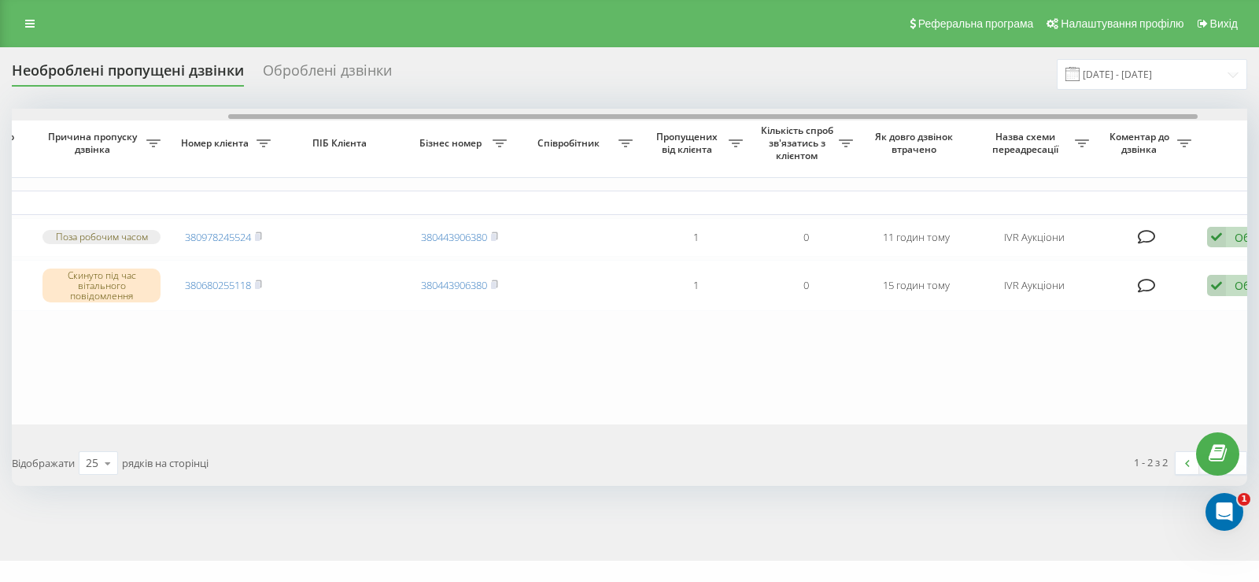
scroll to position [0, 0]
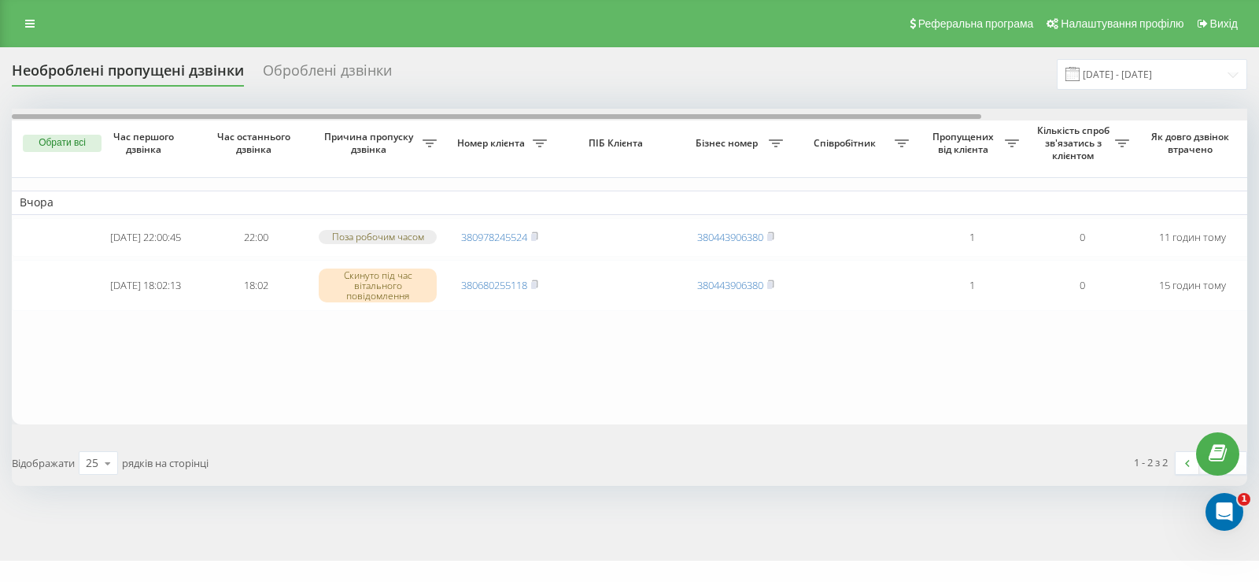
drag, startPoint x: 720, startPoint y: 114, endPoint x: 441, endPoint y: 139, distance: 280.5
click at [495, 157] on div "Обрати всі Час першого дзвінка Час останнього дзвінка Причина пропуску дзвінка …" at bounding box center [630, 267] width 1236 height 316
drag, startPoint x: 586, startPoint y: 116, endPoint x: 571, endPoint y: 152, distance: 39.2
click at [571, 152] on div "Обрати всі Час першого дзвінка Час останнього дзвінка Причина пропуску дзвінка …" at bounding box center [630, 267] width 1236 height 316
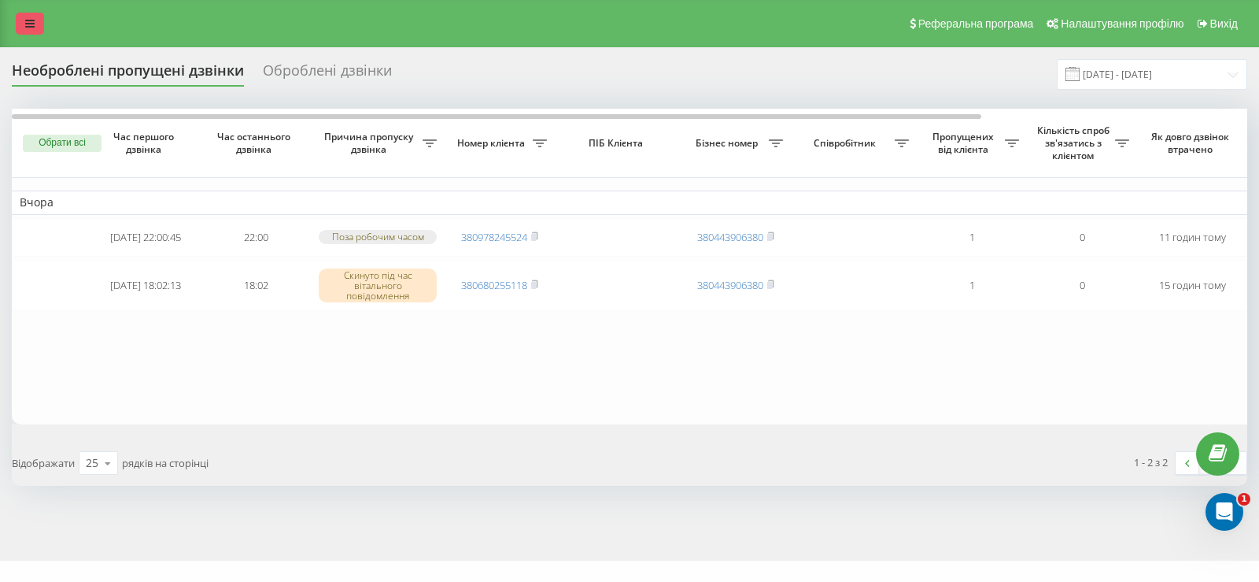
click at [31, 23] on icon at bounding box center [29, 23] width 9 height 11
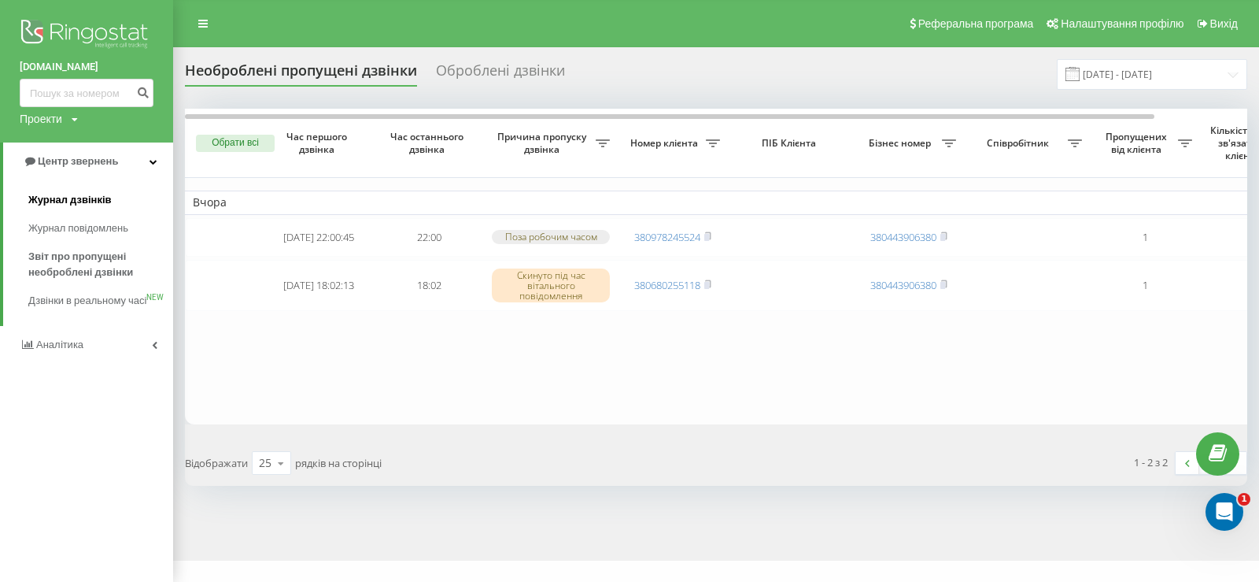
click at [81, 198] on span "Журнал дзвінків" at bounding box center [69, 200] width 83 height 16
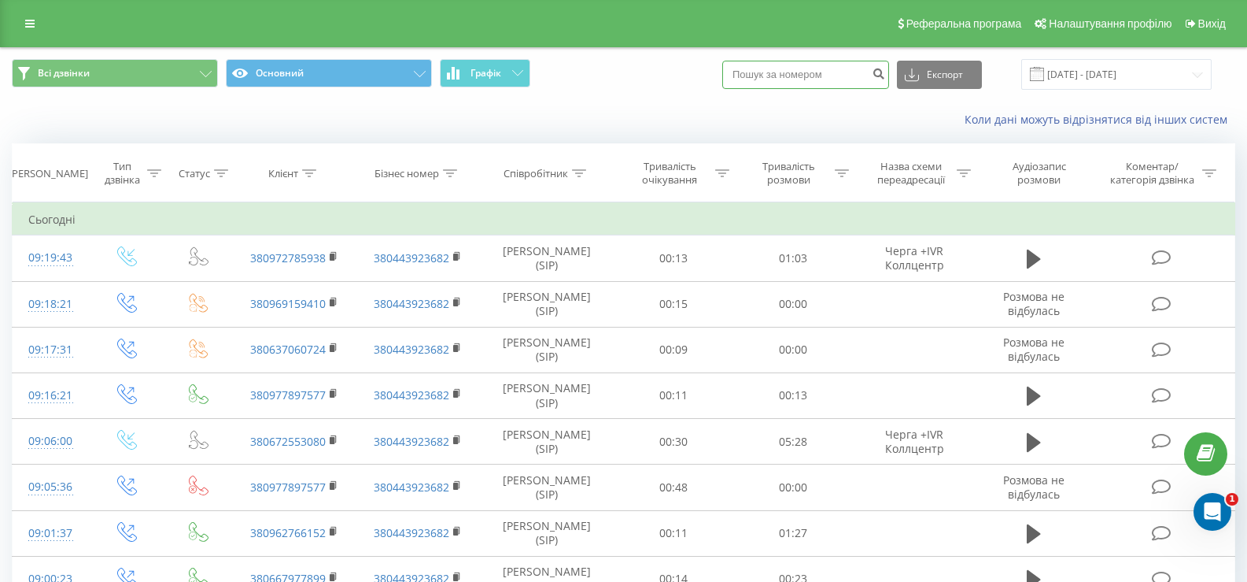
click at [819, 65] on input at bounding box center [805, 75] width 167 height 28
paste input "380672553080"
type input "380672553080"
click at [885, 76] on icon "submit" at bounding box center [878, 71] width 13 height 9
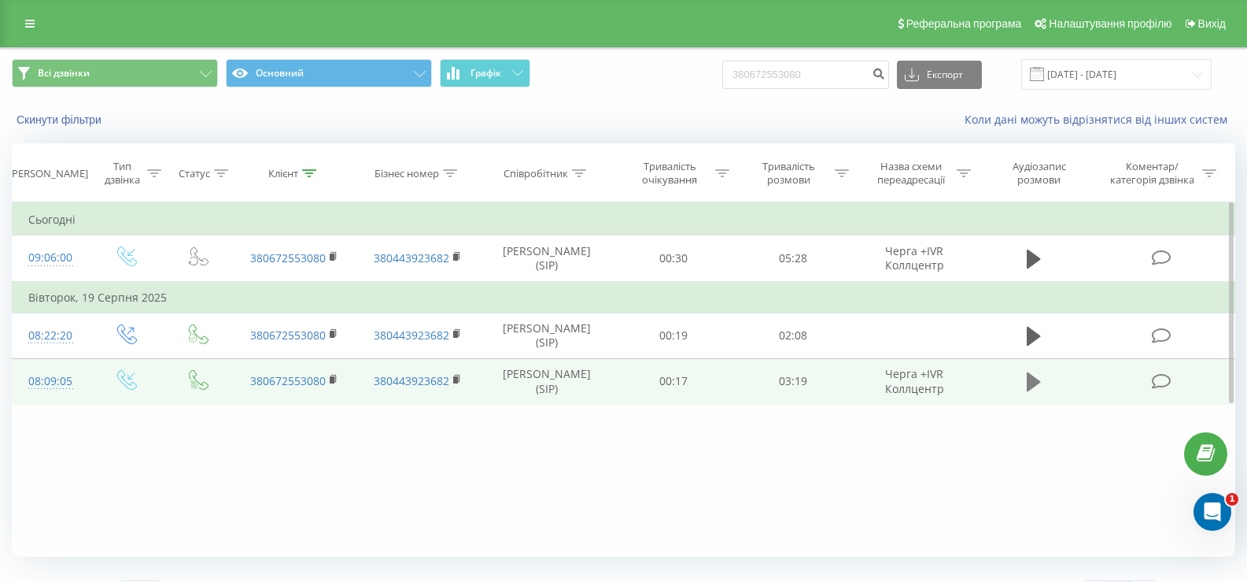
click at [1033, 383] on icon at bounding box center [1034, 381] width 14 height 19
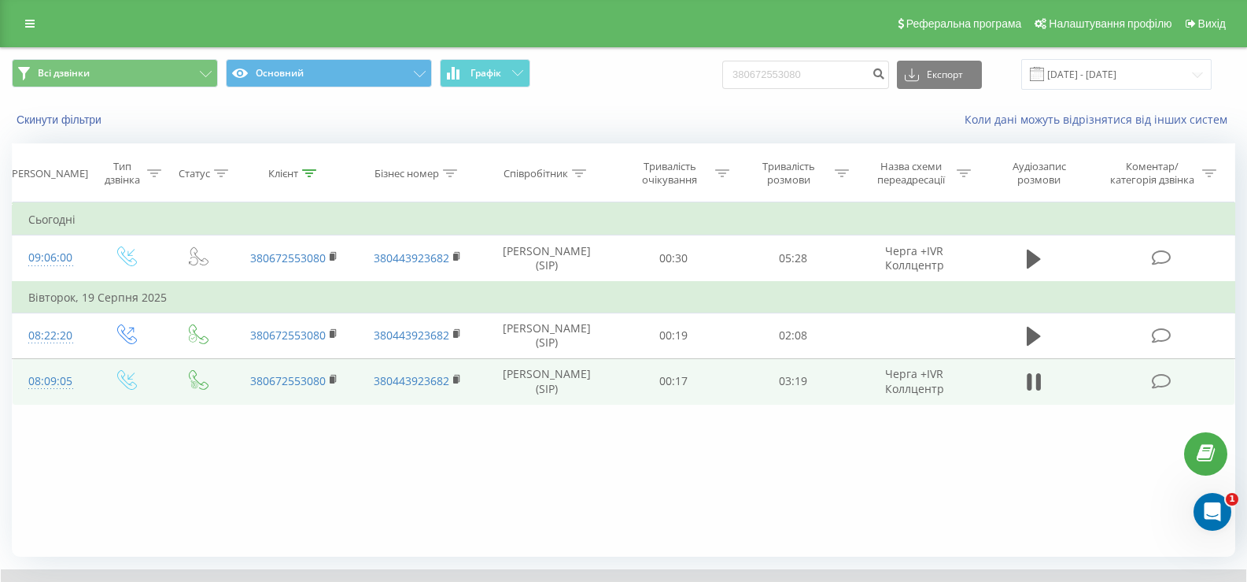
click at [737, 485] on div "Фільтрувати за умовою Дорівнює Введіть значення Скасувати OK Фільтрувати за умо…" at bounding box center [624, 379] width 1224 height 354
click at [1037, 379] on icon at bounding box center [1039, 381] width 5 height 17
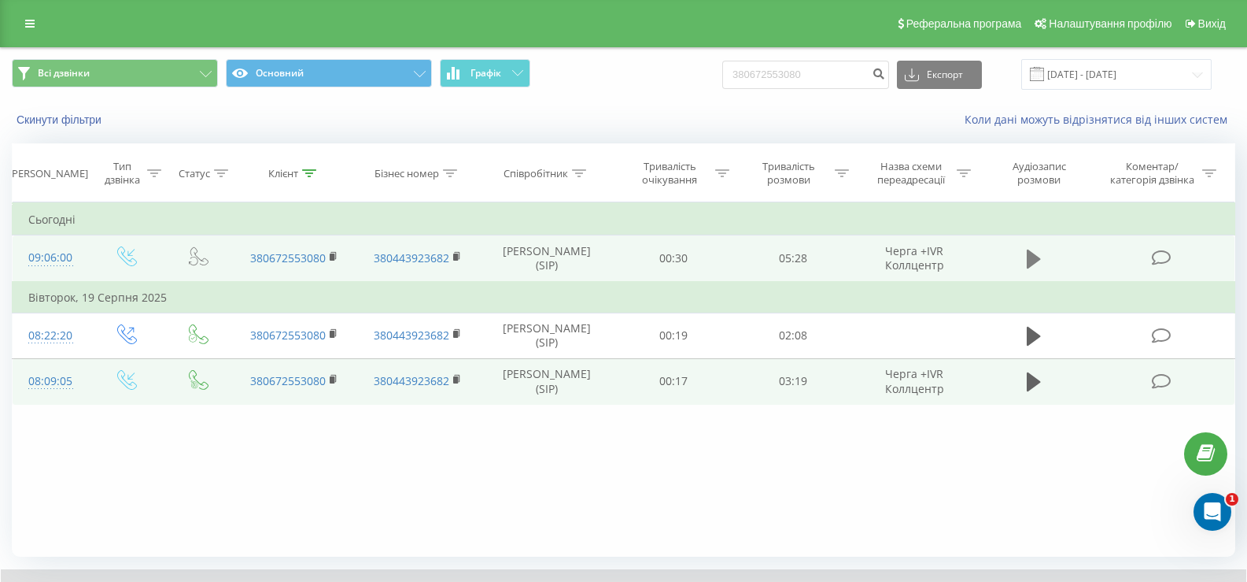
click at [1040, 257] on icon at bounding box center [1034, 259] width 14 height 22
click at [1027, 267] on button at bounding box center [1034, 259] width 24 height 24
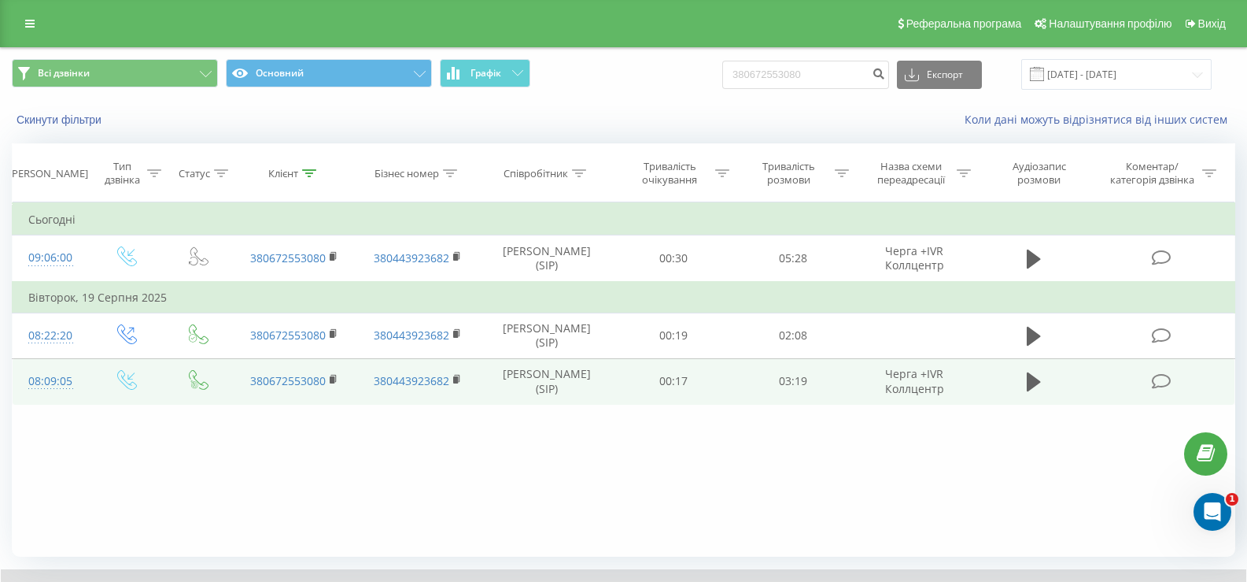
click at [33, 33] on link at bounding box center [30, 24] width 28 height 22
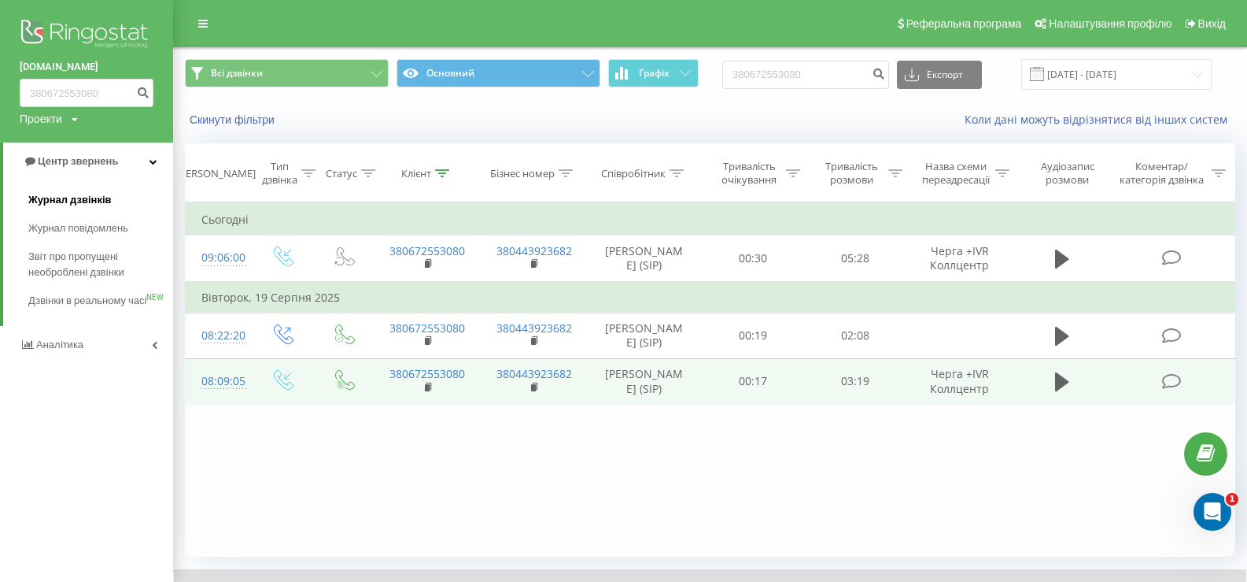
click at [73, 200] on span "Журнал дзвінків" at bounding box center [69, 200] width 83 height 16
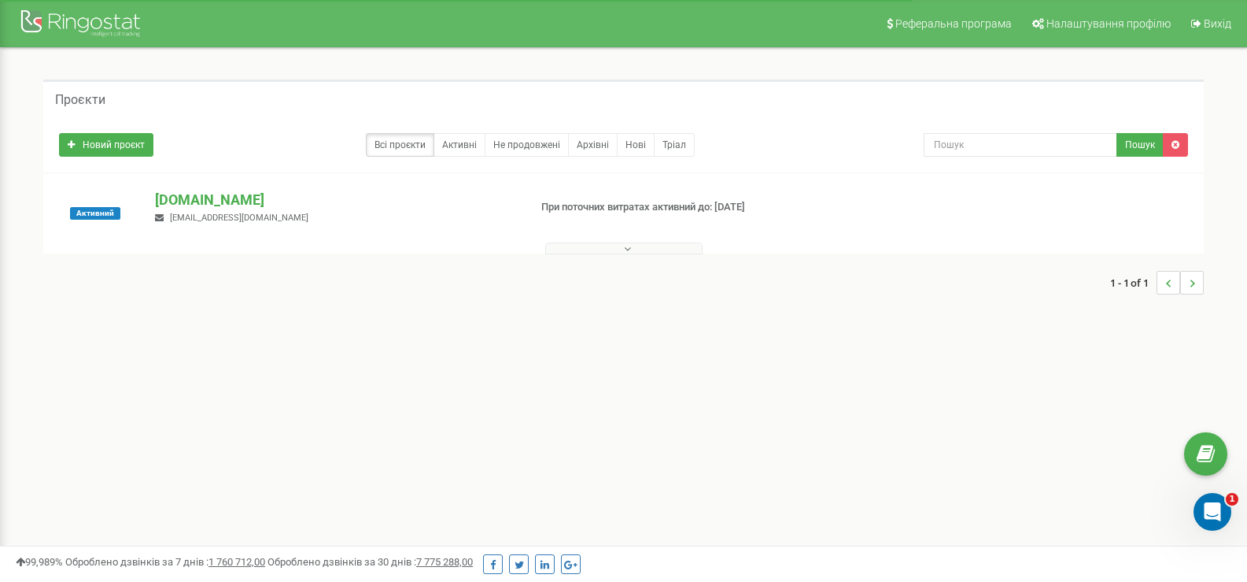
click at [612, 248] on button at bounding box center [623, 248] width 157 height 12
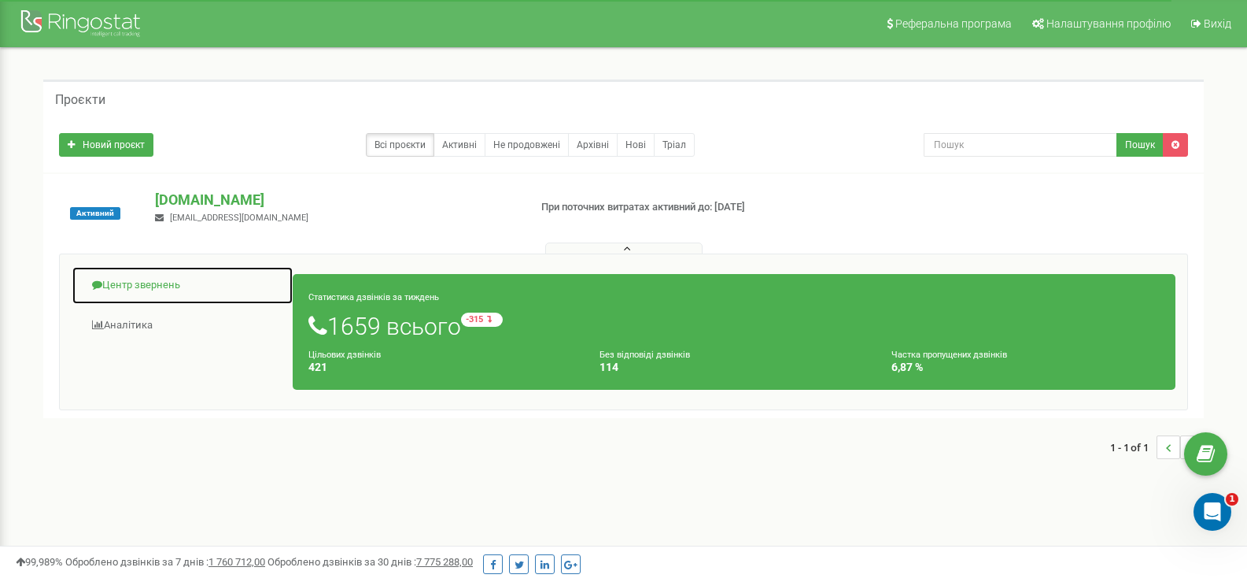
click at [159, 279] on link "Центр звернень" at bounding box center [183, 285] width 222 height 39
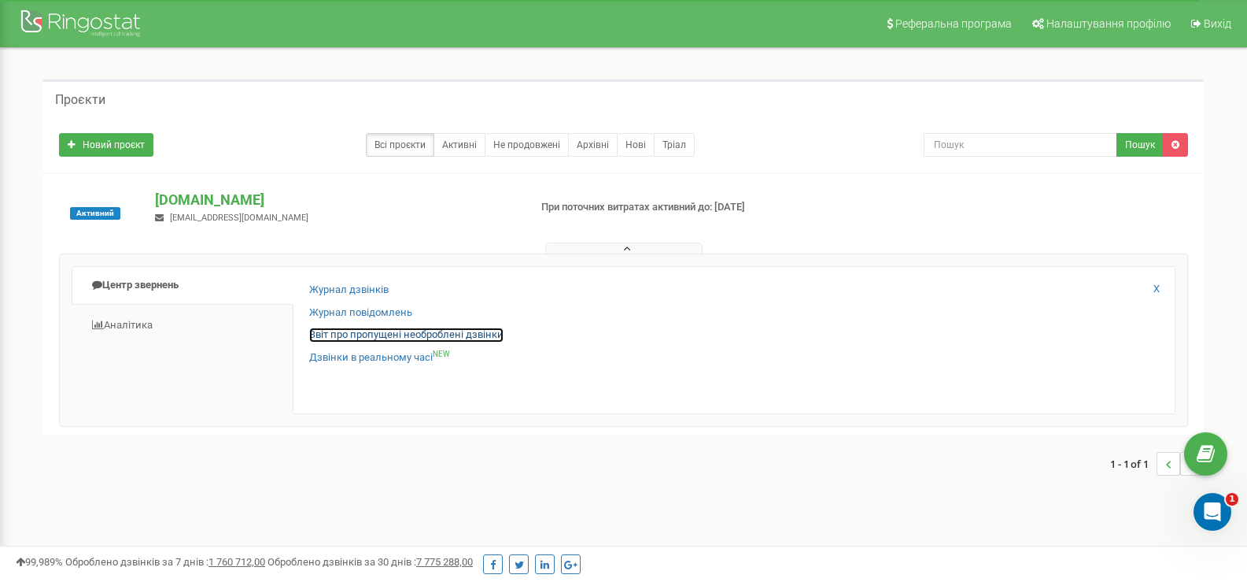
click at [416, 335] on link "Звіт про пропущені необроблені дзвінки" at bounding box center [406, 334] width 194 height 15
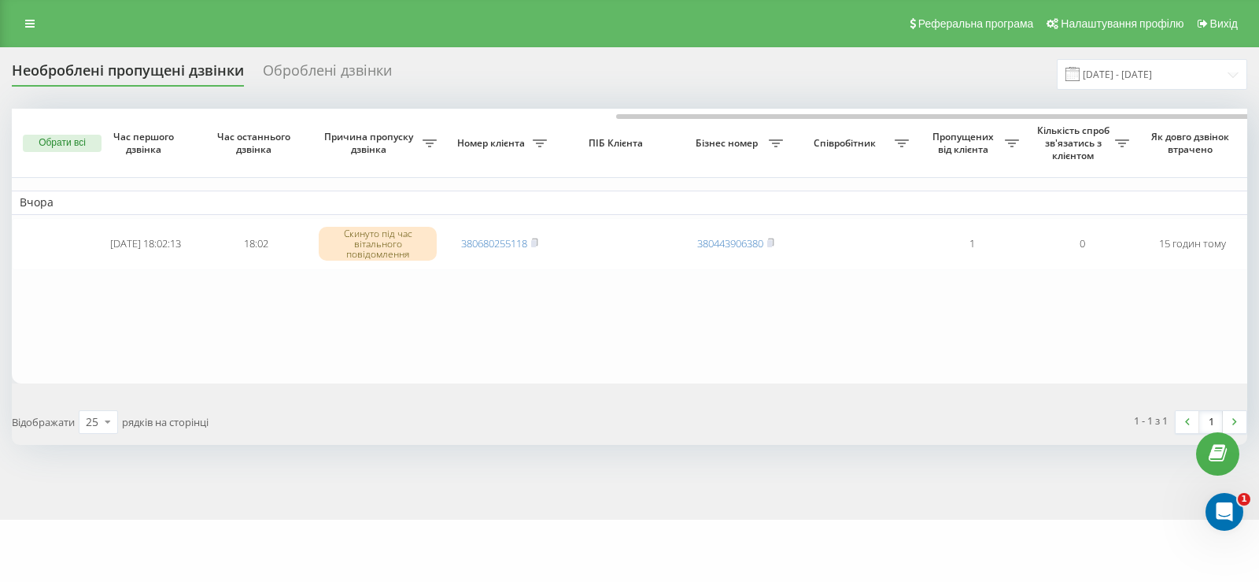
scroll to position [0, 338]
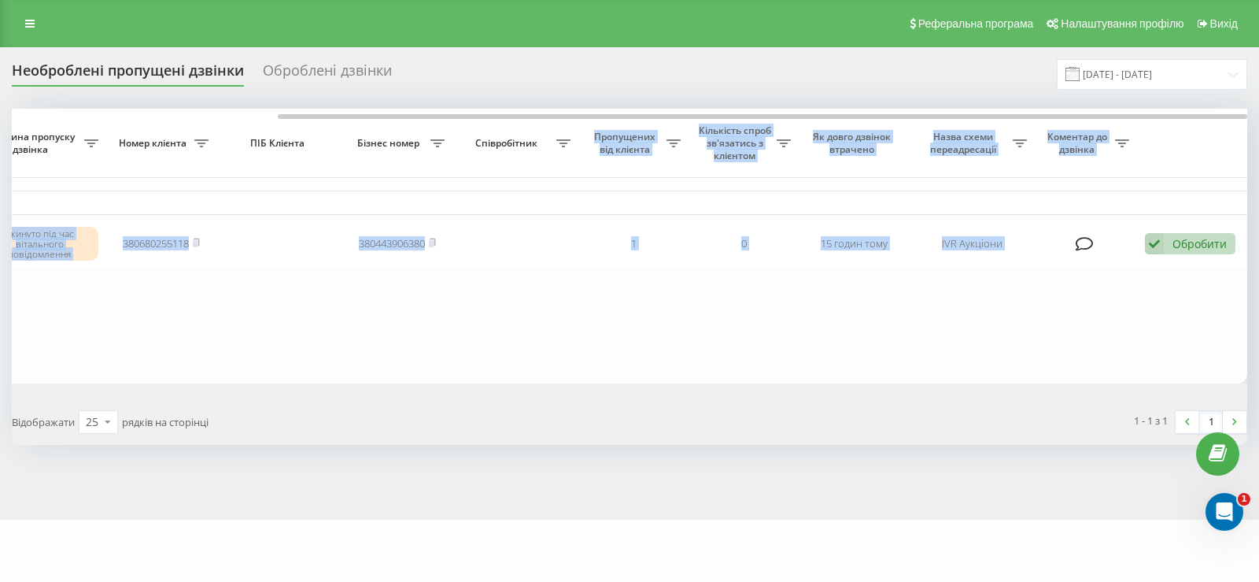
drag, startPoint x: 501, startPoint y: 113, endPoint x: 579, endPoint y: 130, distance: 79.8
click at [579, 130] on div "Обрати всі Час першого дзвінка Час останнього дзвінка Причина пропуску дзвінка …" at bounding box center [630, 246] width 1236 height 274
click at [38, 18] on link at bounding box center [30, 24] width 28 height 22
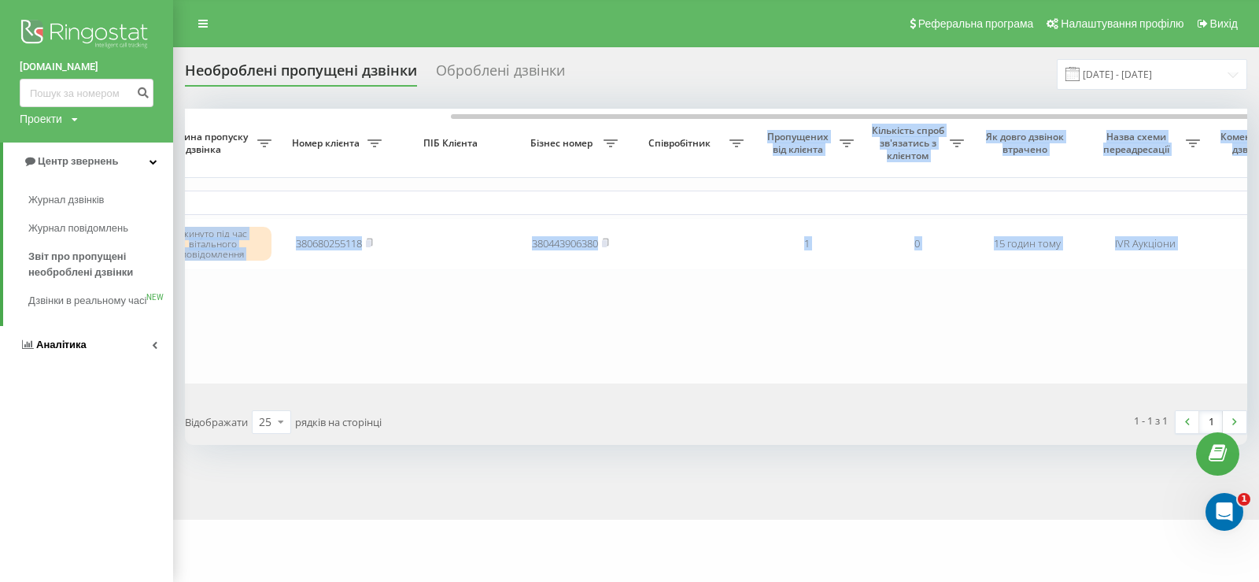
click at [51, 350] on span "Аналiтика" at bounding box center [61, 344] width 50 height 12
click at [64, 237] on span "Співробітники у реальному часі" at bounding box center [88, 245] width 120 height 31
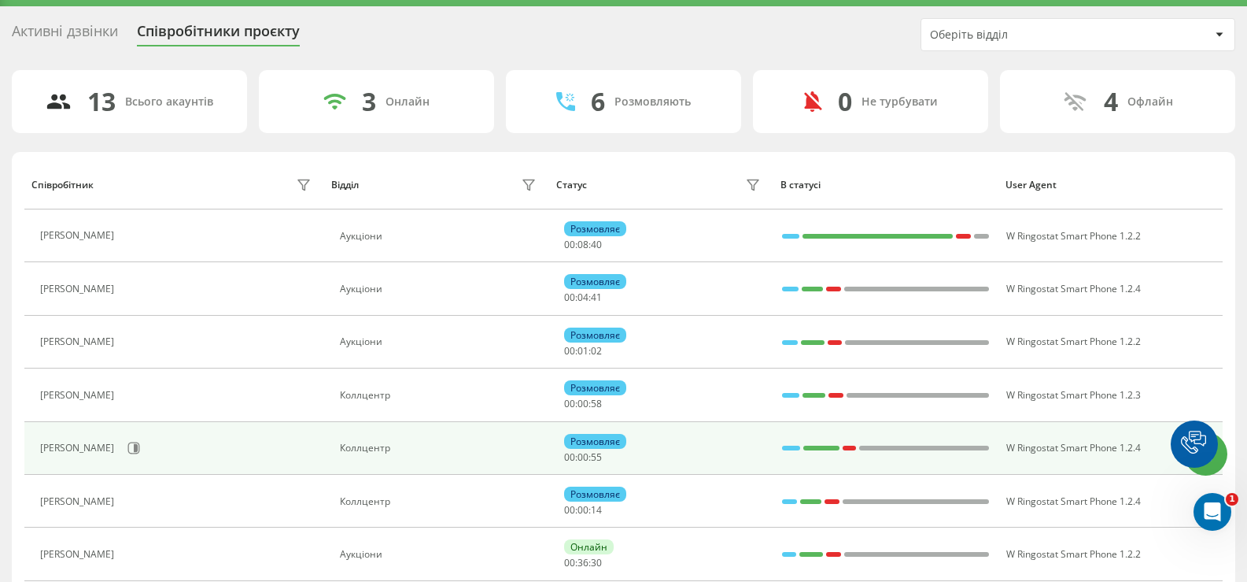
scroll to position [79, 0]
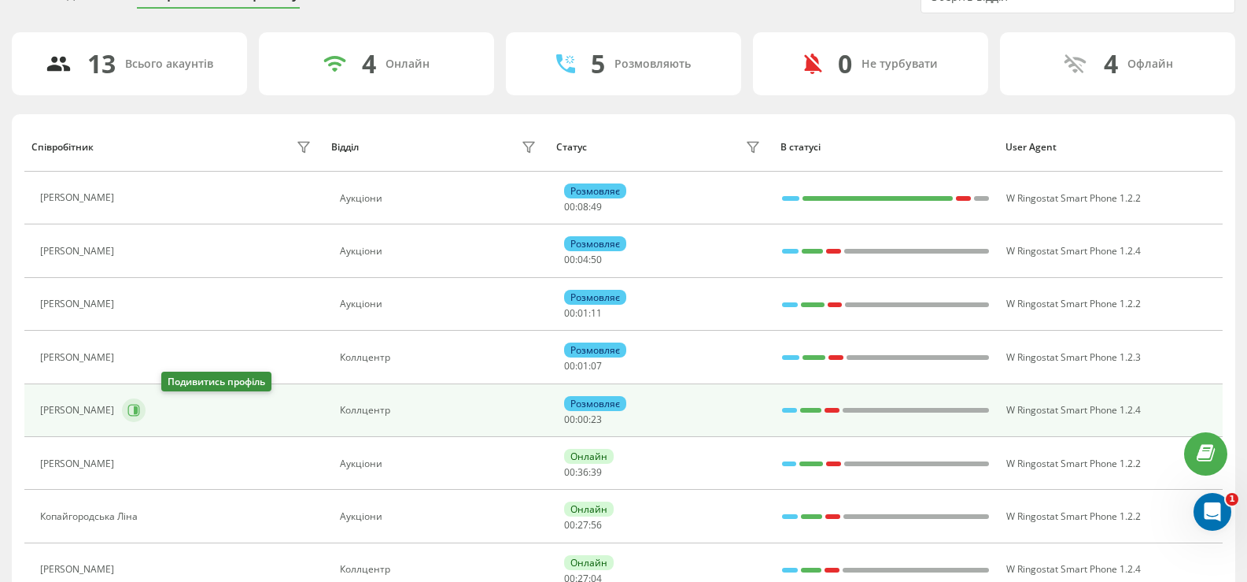
click at [140, 416] on icon at bounding box center [134, 411] width 12 height 12
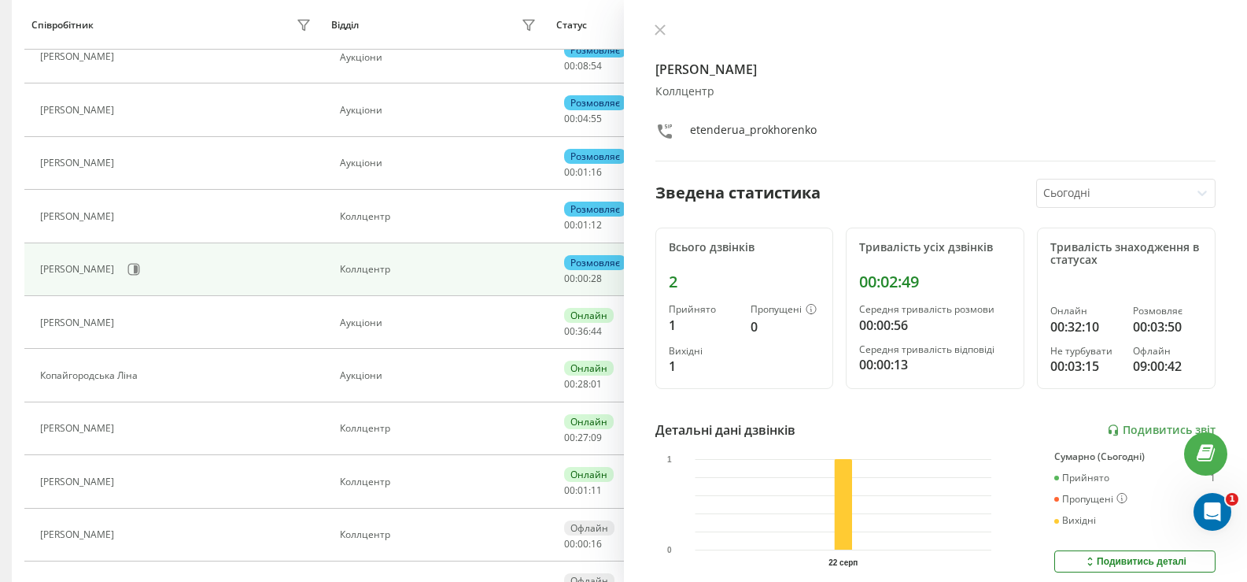
scroll to position [236, 0]
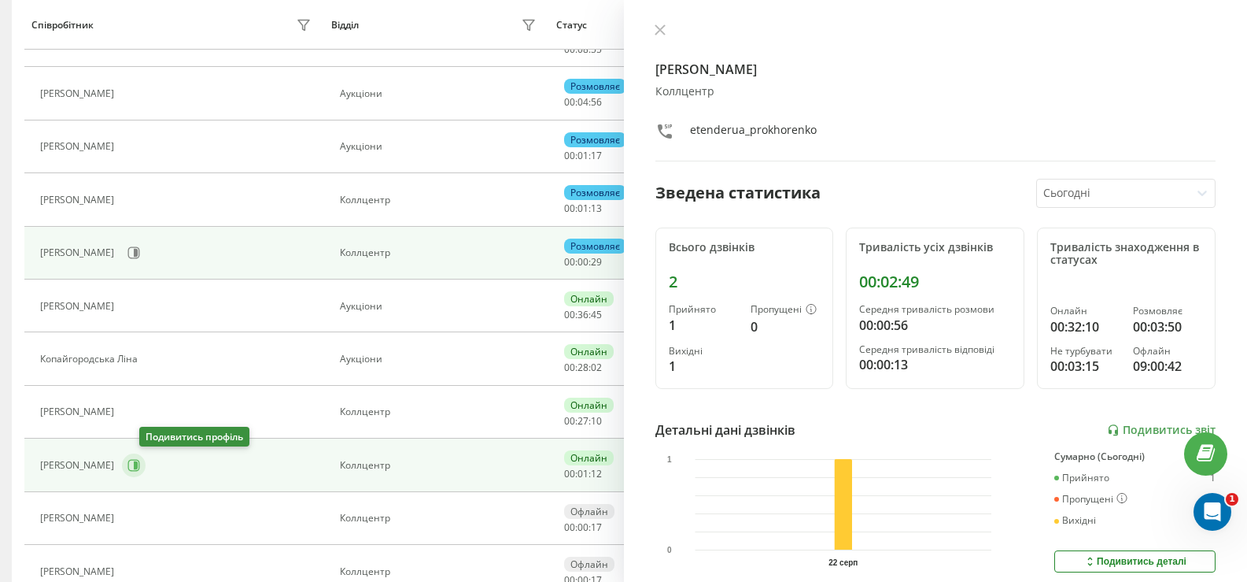
click at [138, 461] on icon at bounding box center [136, 465] width 4 height 8
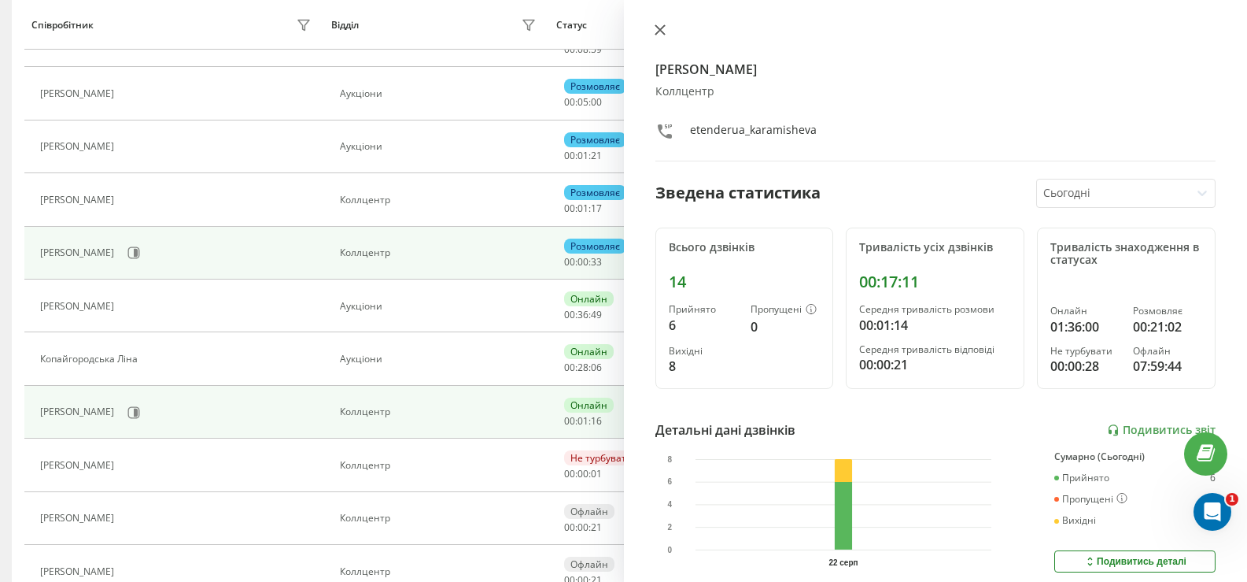
click at [660, 30] on icon at bounding box center [659, 29] width 9 height 9
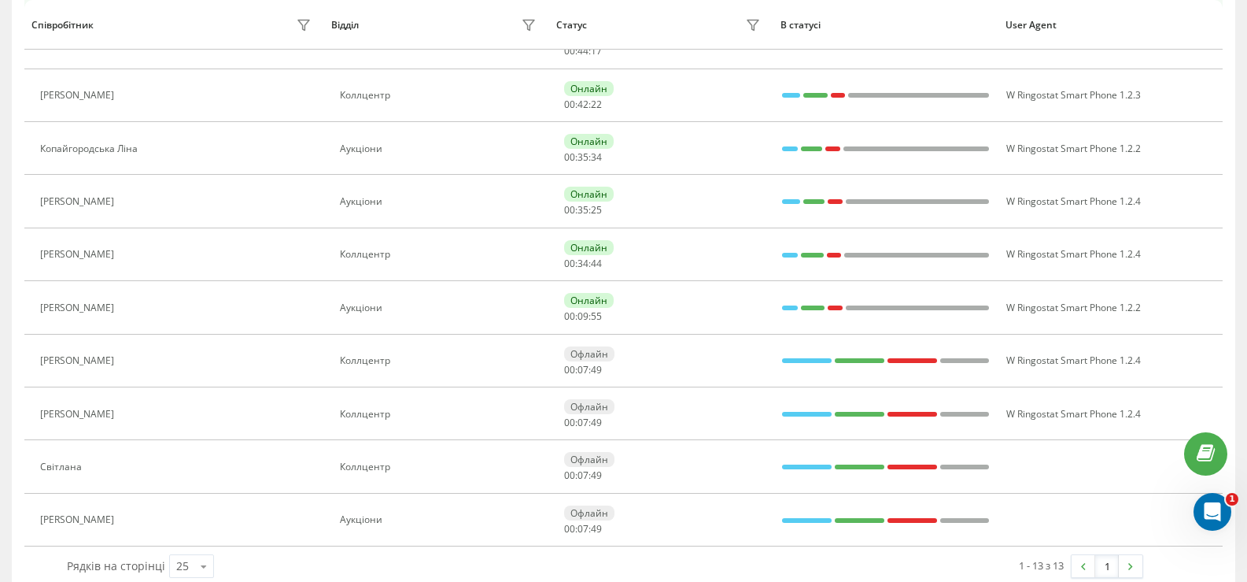
scroll to position [157, 0]
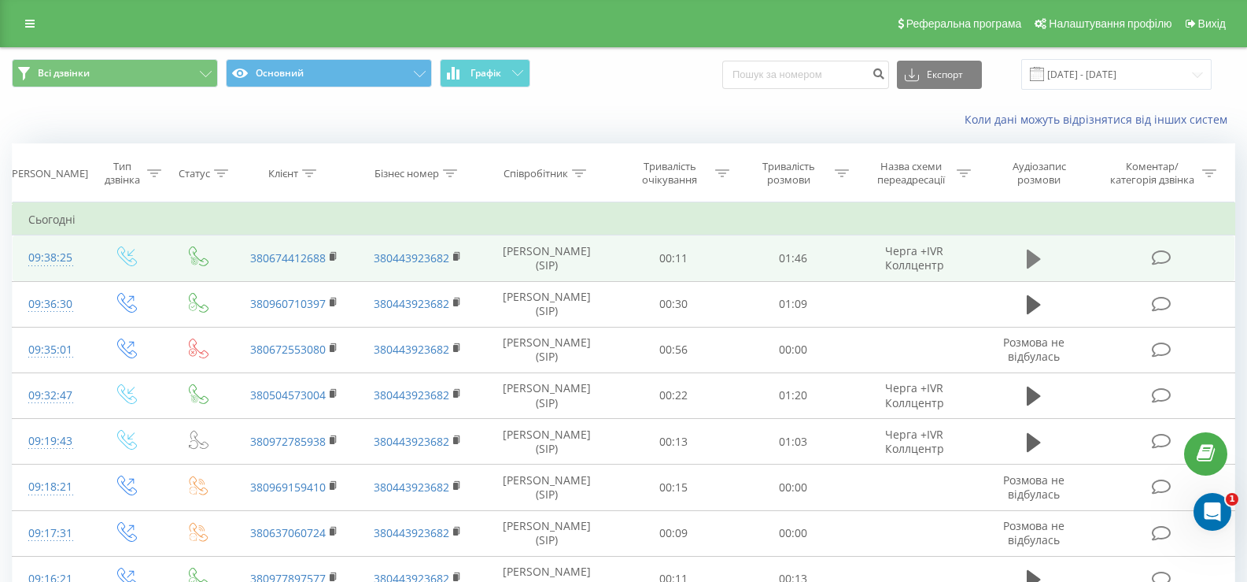
click at [1033, 259] on icon at bounding box center [1034, 258] width 14 height 19
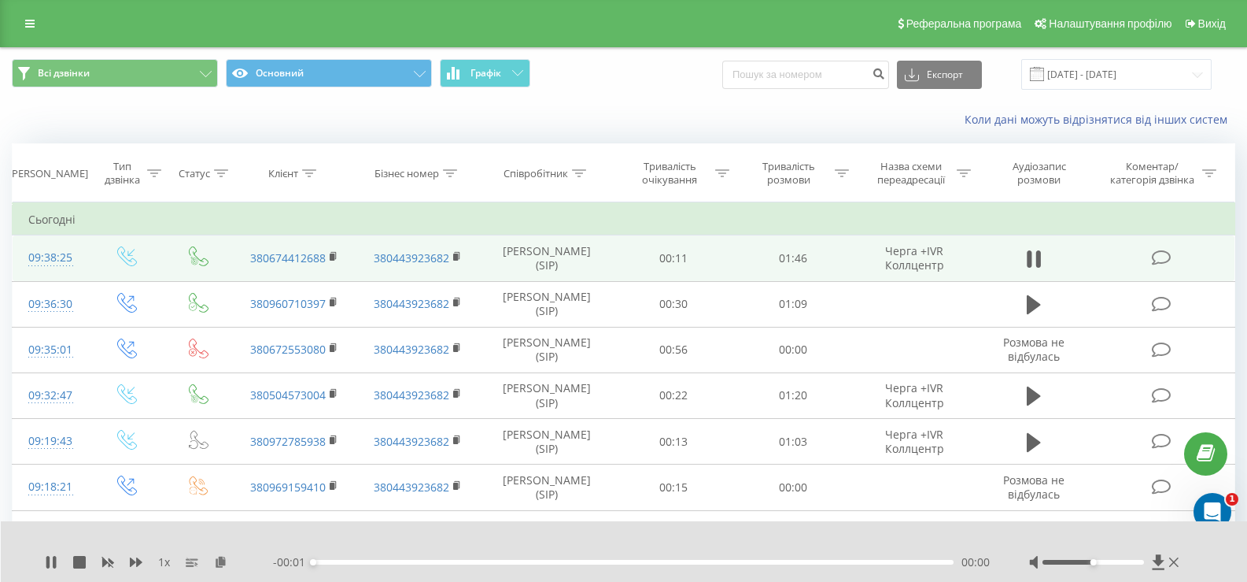
click at [397, 116] on div "Коли дані можуть відрізнятися вiд інших систем" at bounding box center [624, 120] width 1246 height 38
click at [880, 538] on div at bounding box center [614, 541] width 911 height 17
click at [50, 561] on icon at bounding box center [51, 562] width 13 height 13
click at [772, 65] on input at bounding box center [805, 75] width 167 height 28
paste input "380672553080"
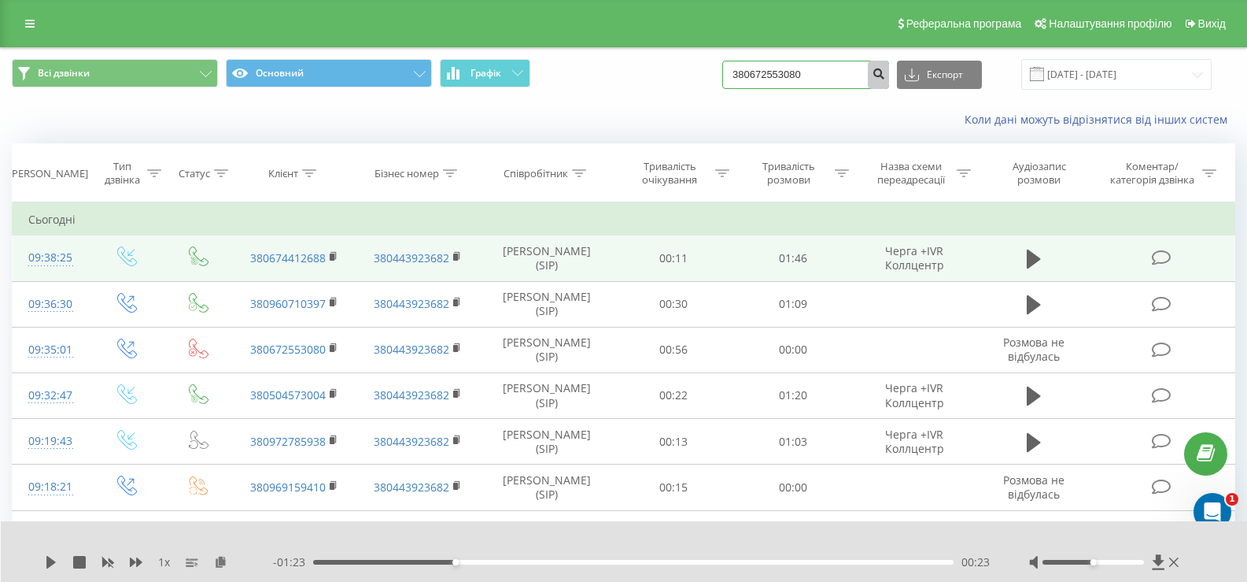
type input "380672553080"
click at [885, 76] on icon "submit" at bounding box center [878, 71] width 13 height 9
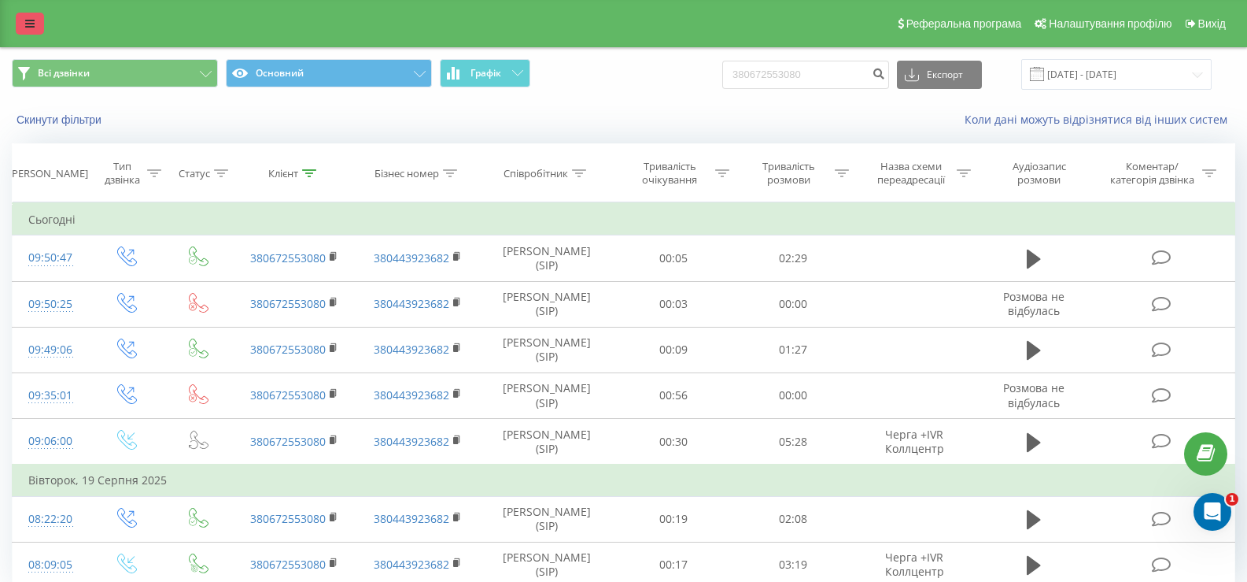
click at [28, 31] on link at bounding box center [30, 24] width 28 height 22
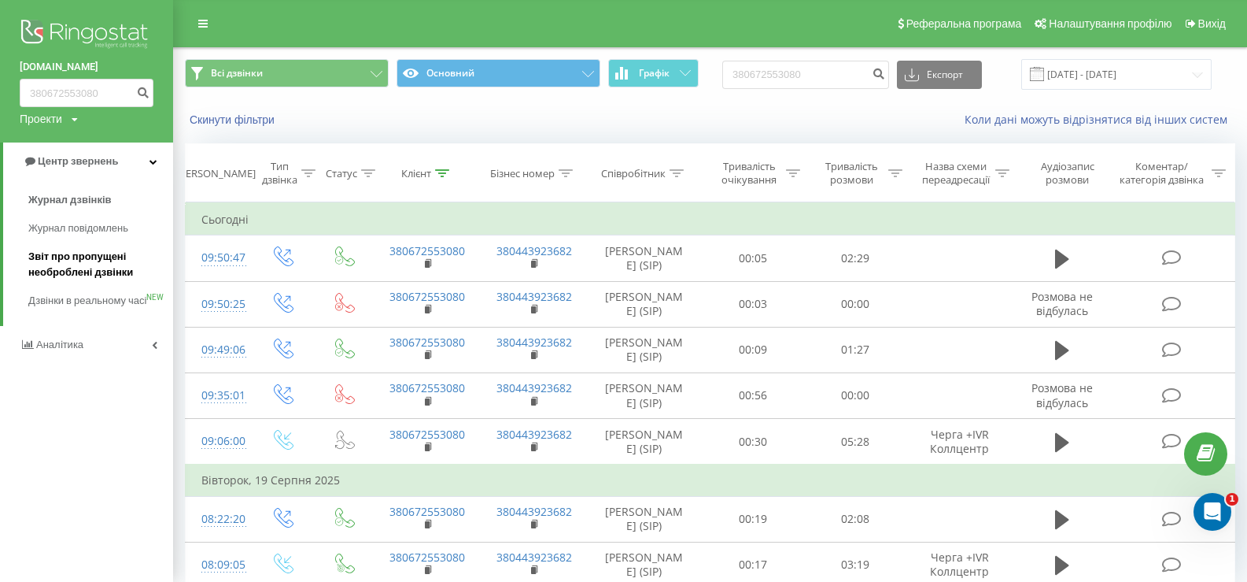
click at [73, 257] on span "Звіт про пропущені необроблені дзвінки" at bounding box center [96, 264] width 137 height 31
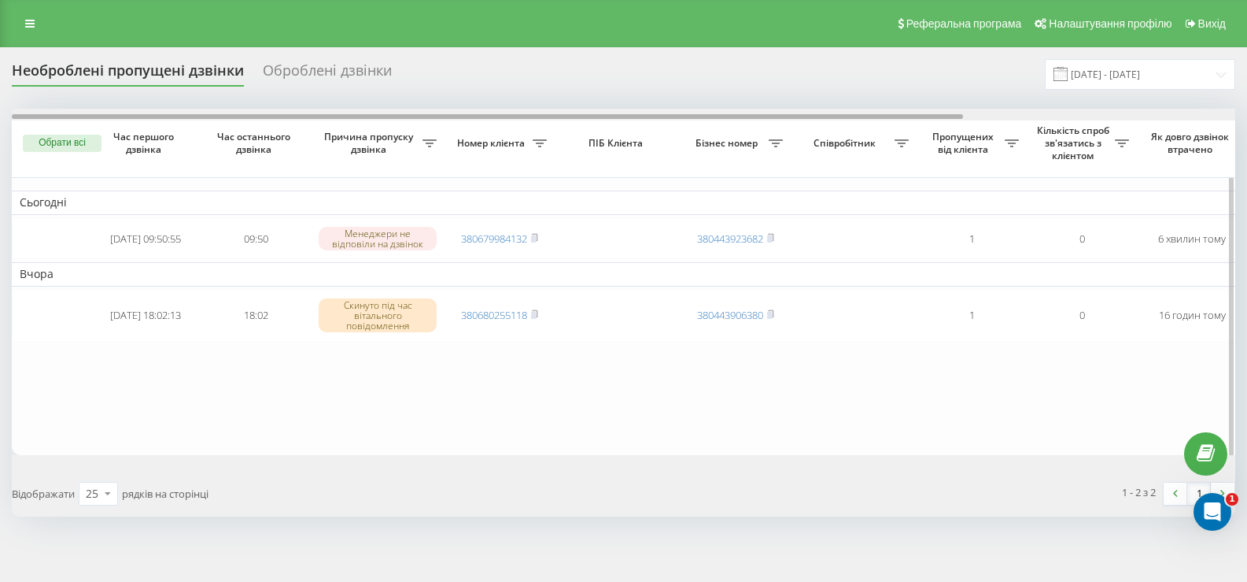
drag, startPoint x: 774, startPoint y: 116, endPoint x: 736, endPoint y: 172, distance: 68.1
click at [736, 172] on div "Обрати всі Час першого дзвінка Час останнього дзвінка Причина пропуску дзвінка …" at bounding box center [624, 282] width 1224 height 346
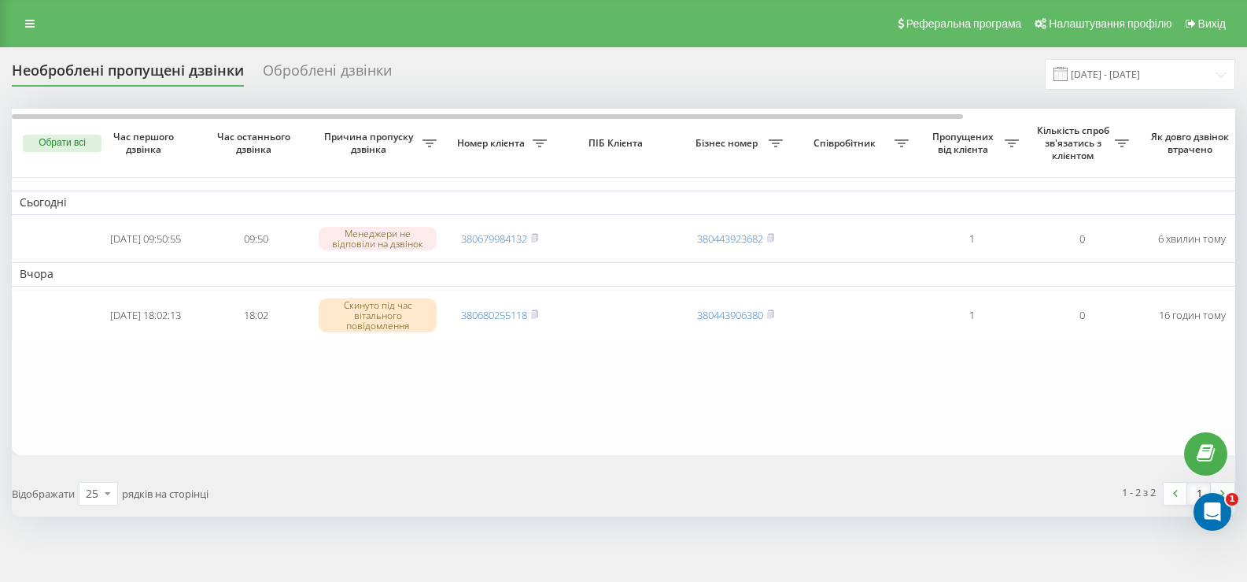
click at [28, 9] on div "Реферальна програма Налаштування профілю Вихід" at bounding box center [623, 23] width 1247 height 47
click at [31, 24] on icon at bounding box center [29, 23] width 9 height 11
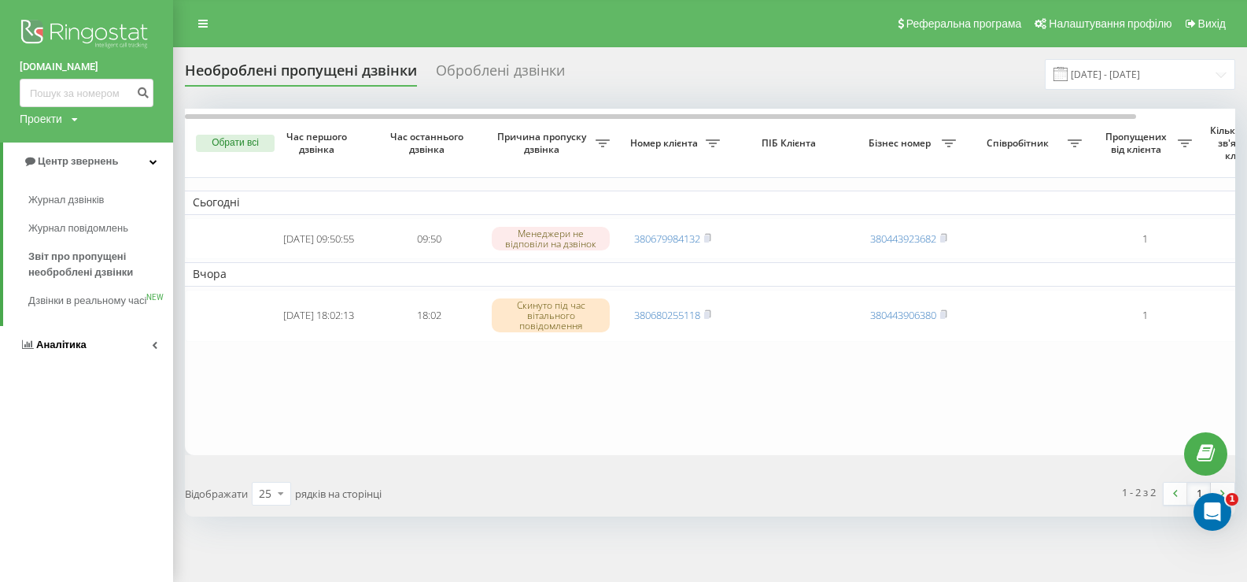
click at [54, 350] on span "Аналiтика" at bounding box center [61, 344] width 50 height 12
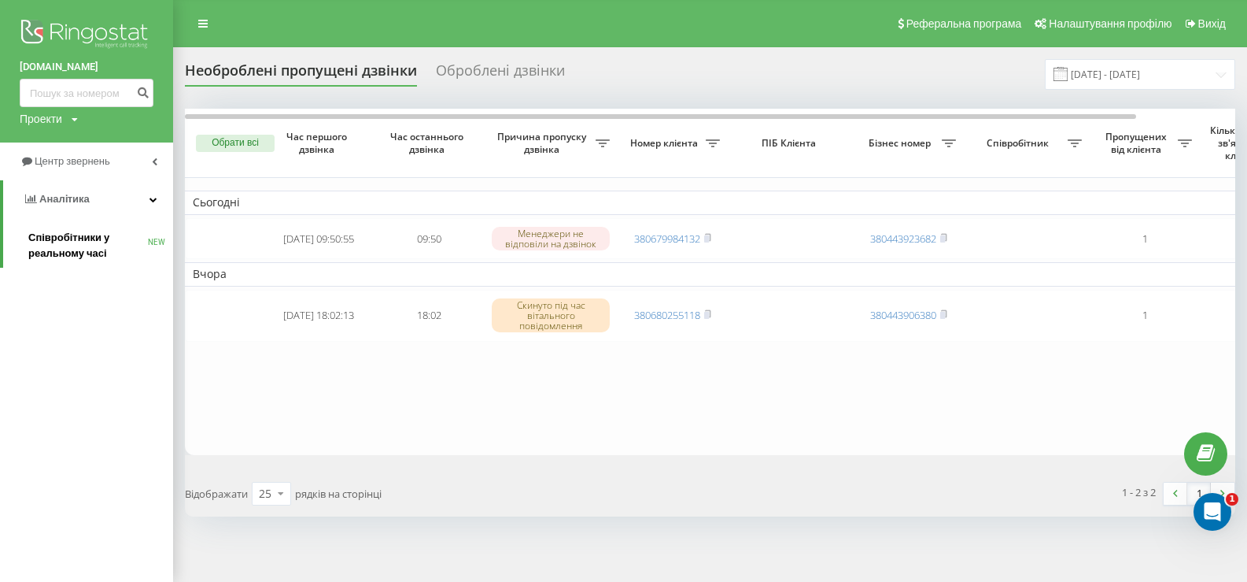
click at [64, 238] on span "Співробітники у реальному часі" at bounding box center [88, 245] width 120 height 31
